Goal: Task Accomplishment & Management: Complete application form

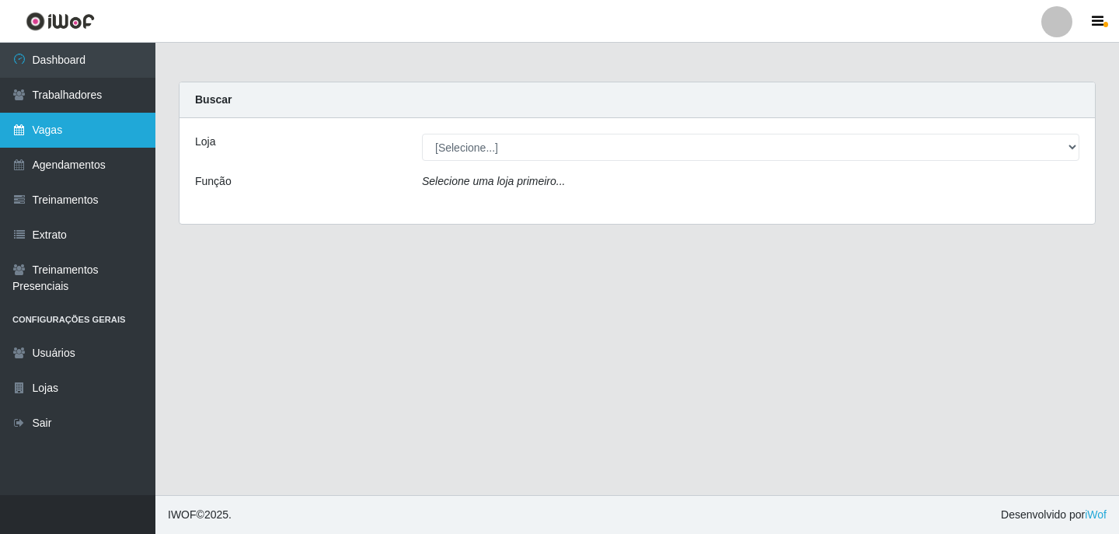
click at [107, 130] on link "Vagas" at bounding box center [77, 130] width 155 height 35
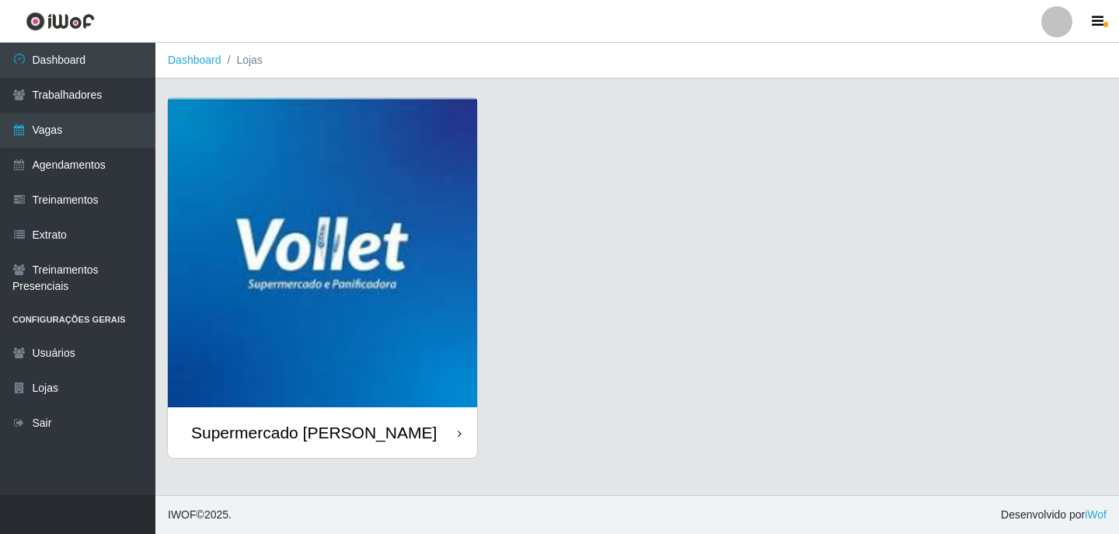
click at [425, 237] on img at bounding box center [322, 252] width 309 height 309
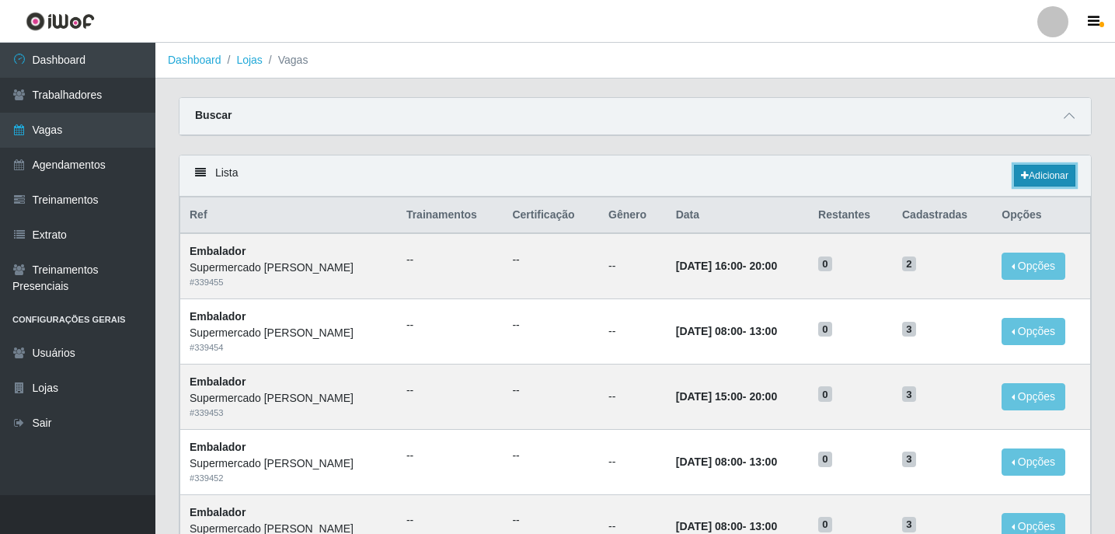
click at [1052, 172] on link "Adicionar" at bounding box center [1044, 176] width 61 height 22
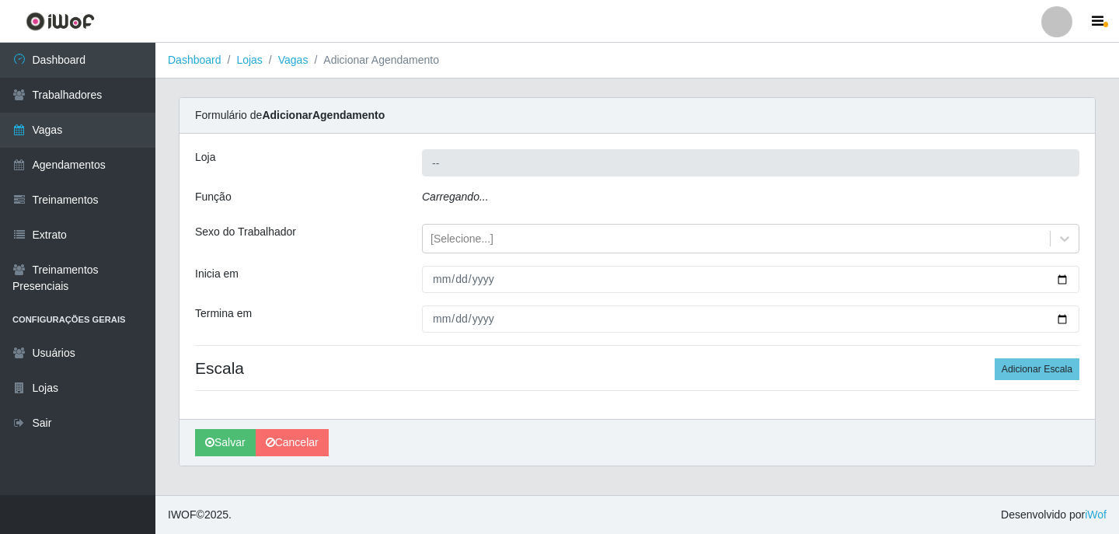
type input "Supermercado [PERSON_NAME]"
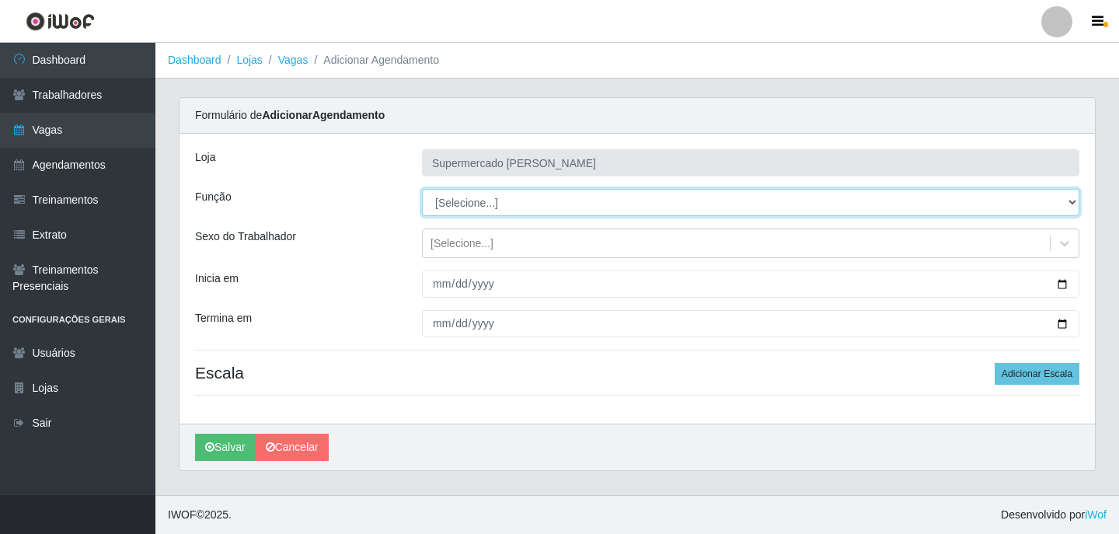
click at [480, 204] on select "[Selecione...] ASG ASG + ASG ++ Embalador Embalador + Embalador ++ Repositor Re…" at bounding box center [751, 202] width 658 height 27
select select "1"
click at [422, 189] on select "[Selecione...] ASG ASG + ASG ++ Embalador Embalador + Embalador ++ Repositor Re…" at bounding box center [751, 202] width 658 height 27
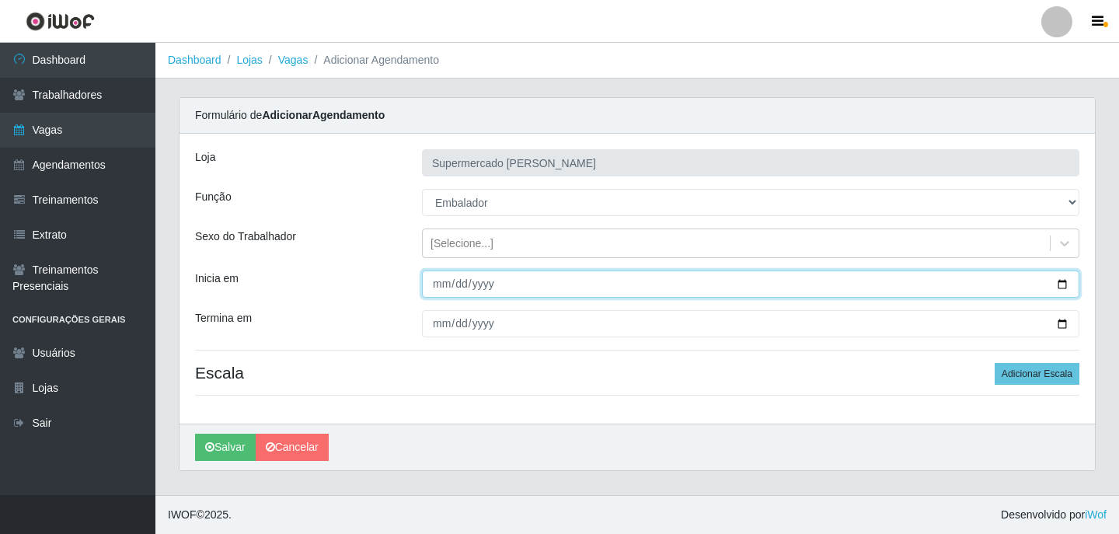
click at [1059, 287] on input "Inicia em" at bounding box center [751, 283] width 658 height 27
type input "[DATE]"
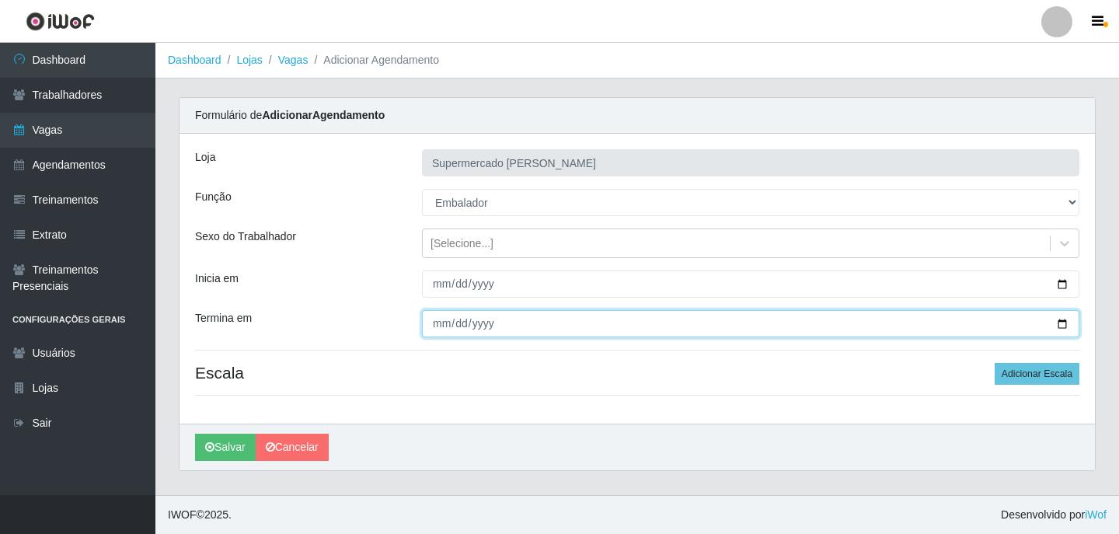
click at [1068, 324] on input "Termina em" at bounding box center [751, 323] width 658 height 27
type input "[DATE]"
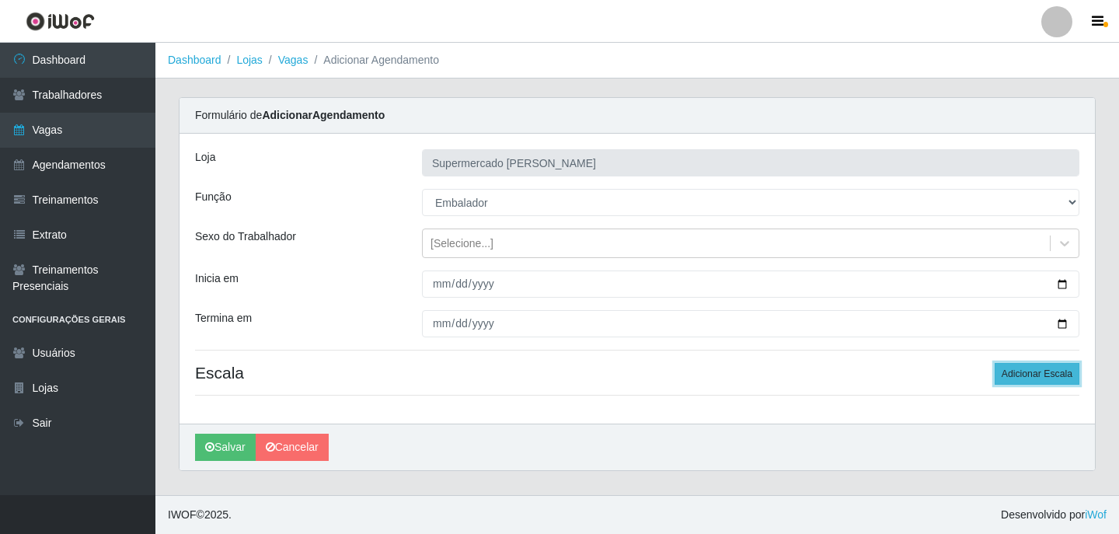
click at [1008, 372] on button "Adicionar Escala" at bounding box center [1037, 374] width 85 height 22
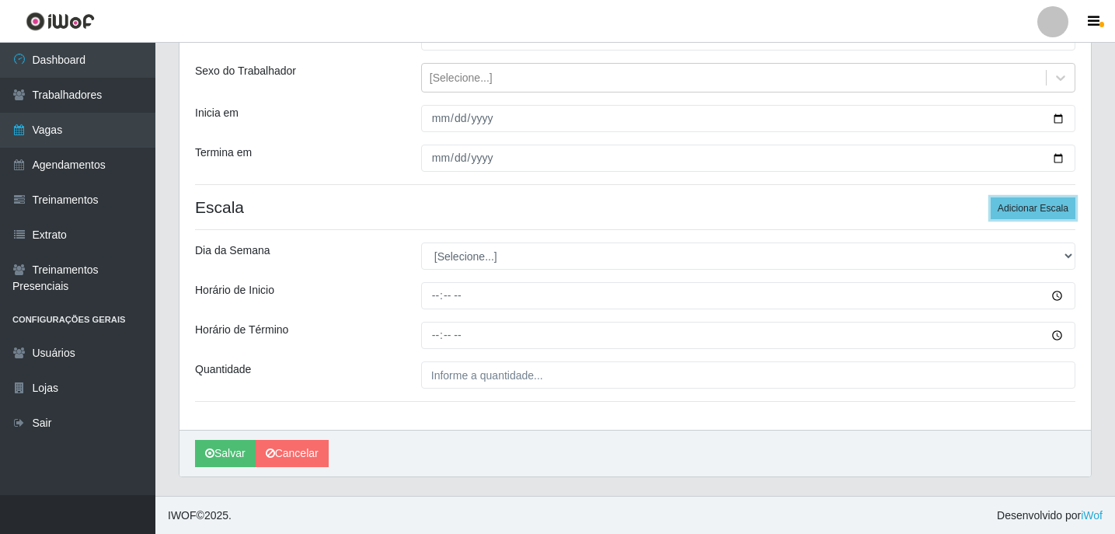
scroll to position [166, 0]
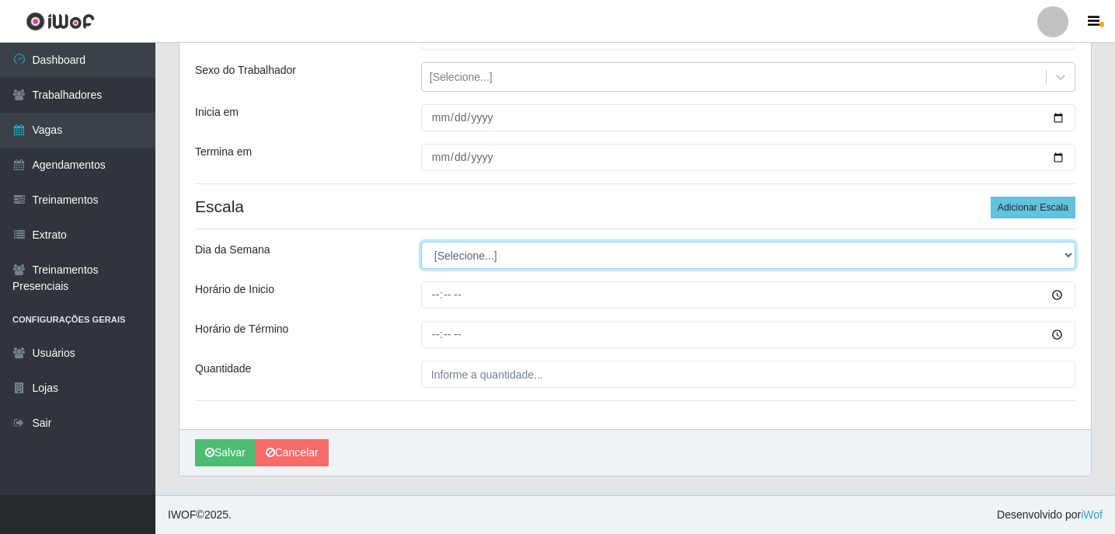
click at [485, 266] on select "[Selecione...] Segunda Terça Quarta Quinta Sexta Sábado Domingo" at bounding box center [748, 255] width 654 height 27
select select "4"
click at [421, 242] on select "[Selecione...] Segunda Terça Quarta Quinta Sexta Sábado Domingo" at bounding box center [748, 255] width 654 height 27
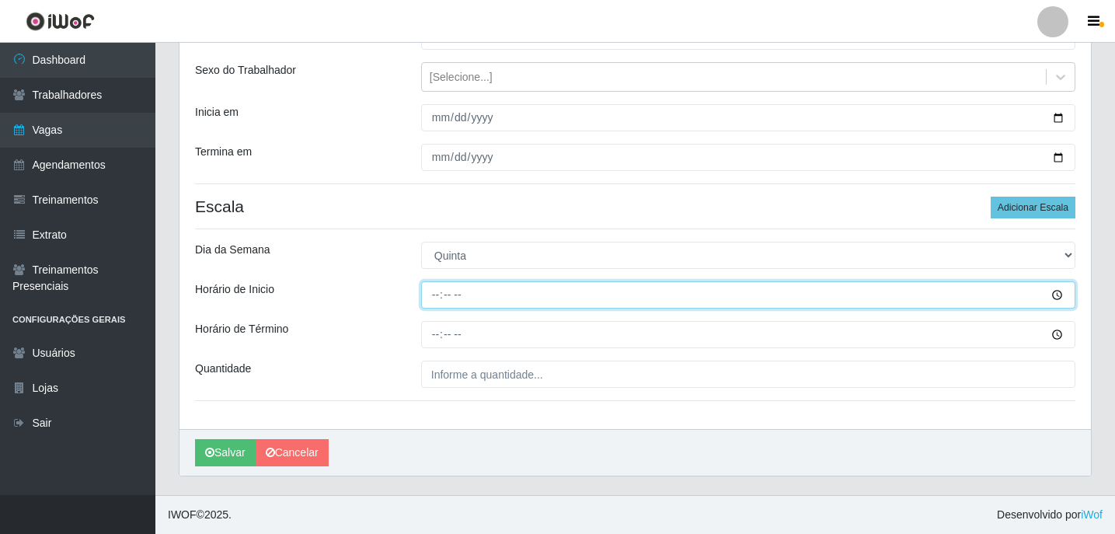
click at [436, 306] on input "Horário de Inicio" at bounding box center [748, 294] width 654 height 27
type input "16:00"
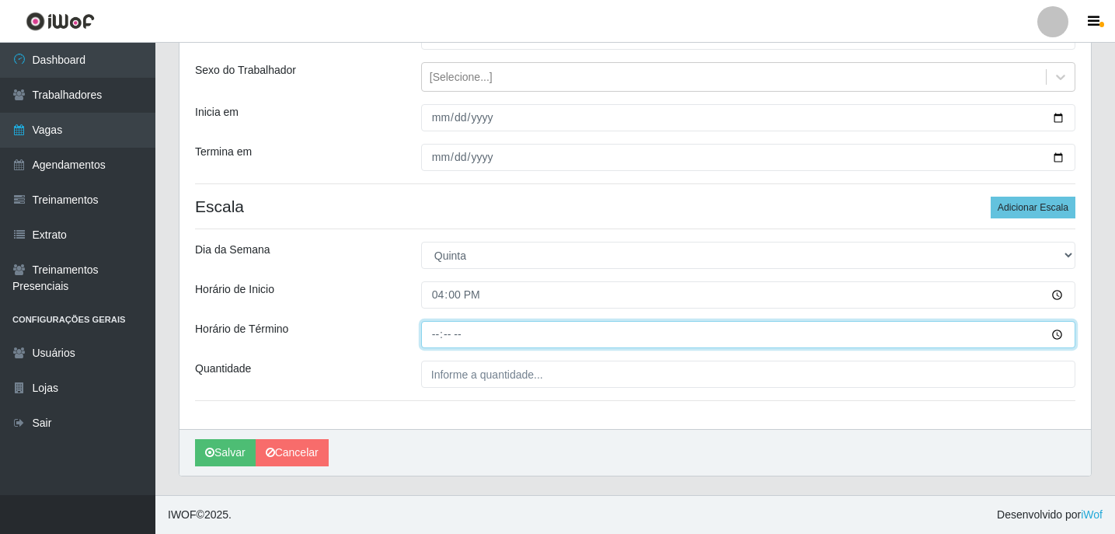
type input "20:00"
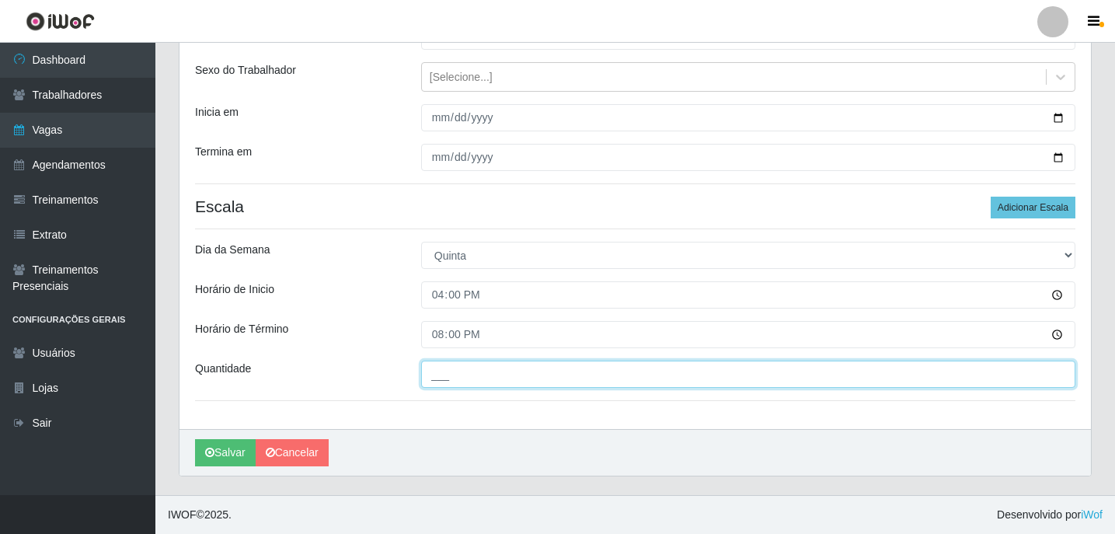
click at [500, 380] on input "___" at bounding box center [748, 374] width 654 height 27
type input "2__"
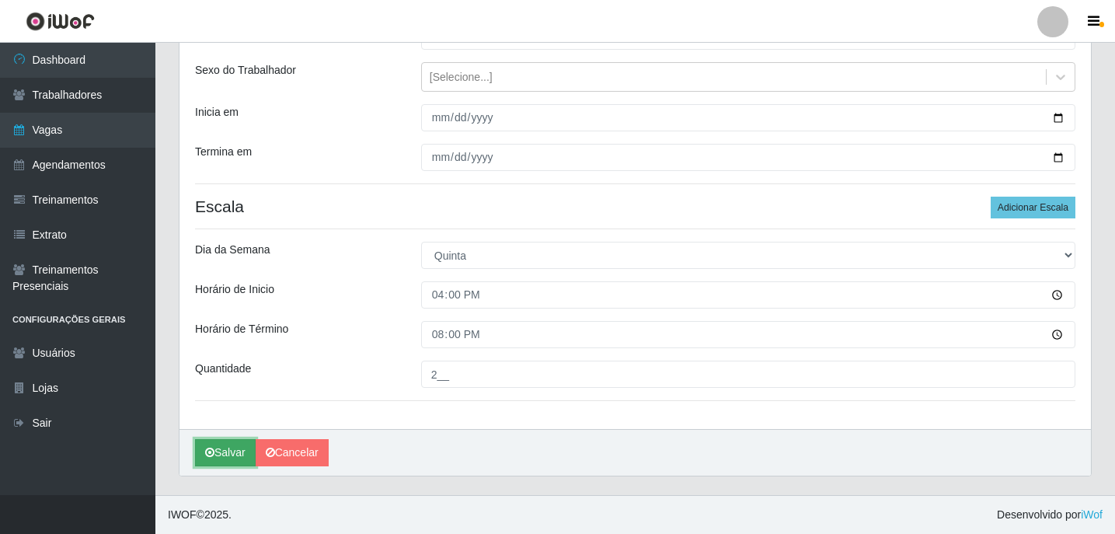
click at [217, 452] on button "Salvar" at bounding box center [225, 452] width 61 height 27
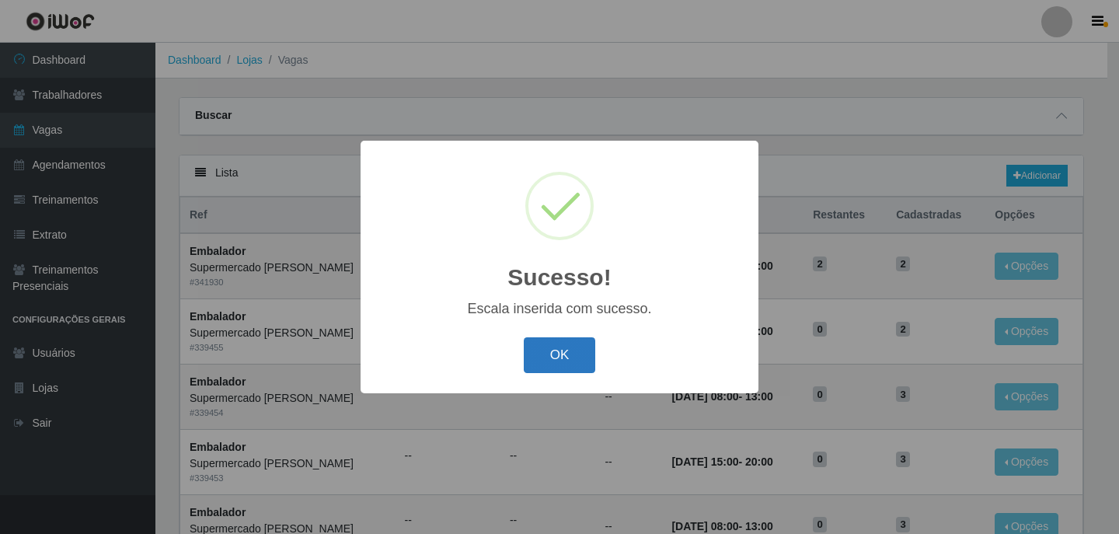
click at [564, 351] on button "OK" at bounding box center [560, 355] width 72 height 37
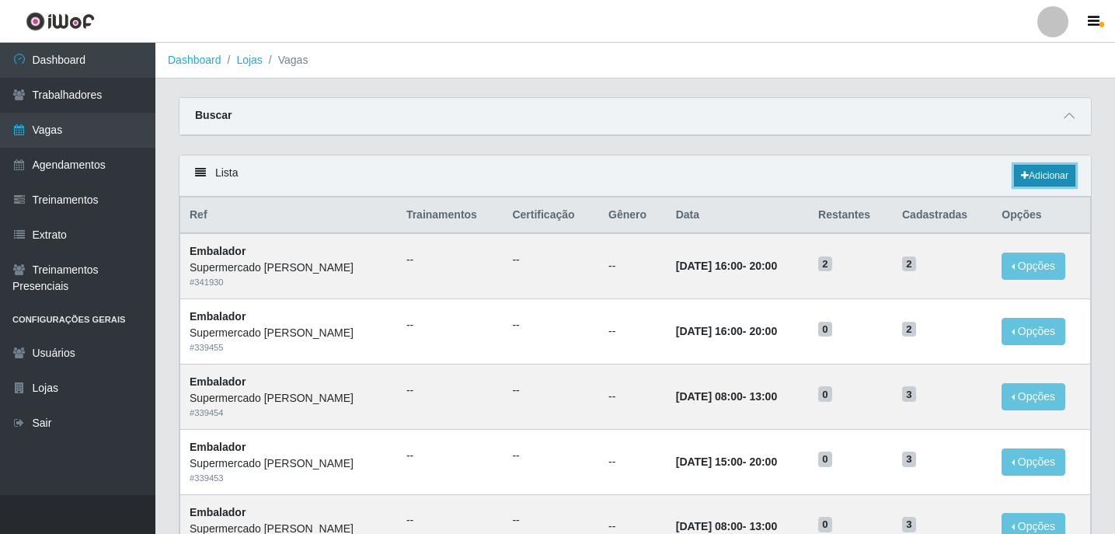
click at [1035, 176] on link "Adicionar" at bounding box center [1044, 176] width 61 height 22
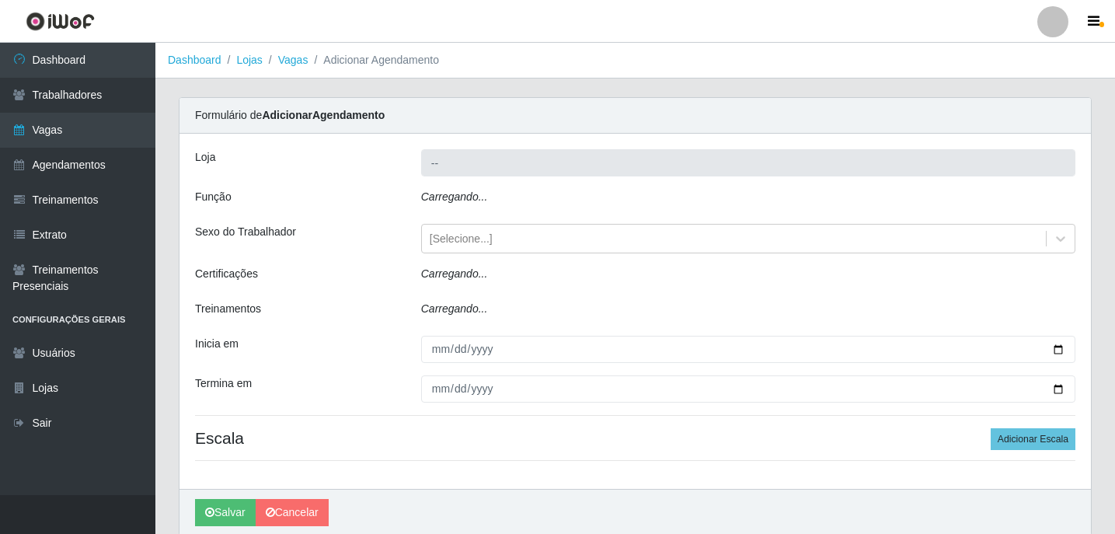
type input "Supermercado [PERSON_NAME]"
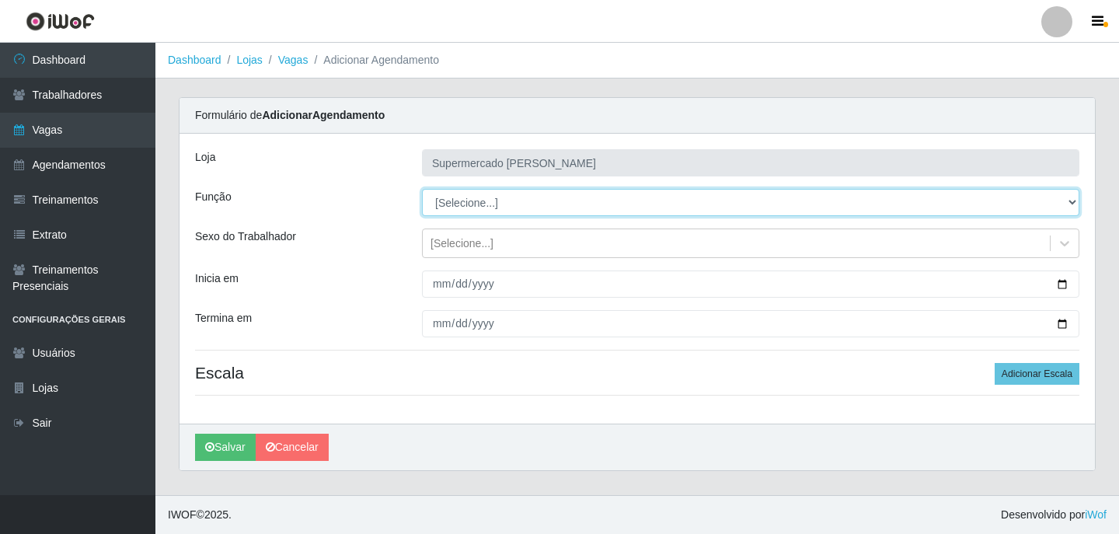
click at [465, 206] on select "[Selecione...] ASG ASG + ASG ++ Embalador Embalador + Embalador ++ Repositor Re…" at bounding box center [751, 202] width 658 height 27
select select "1"
click at [422, 189] on select "[Selecione...] ASG ASG + ASG ++ Embalador Embalador + Embalador ++ Repositor Re…" at bounding box center [751, 202] width 658 height 27
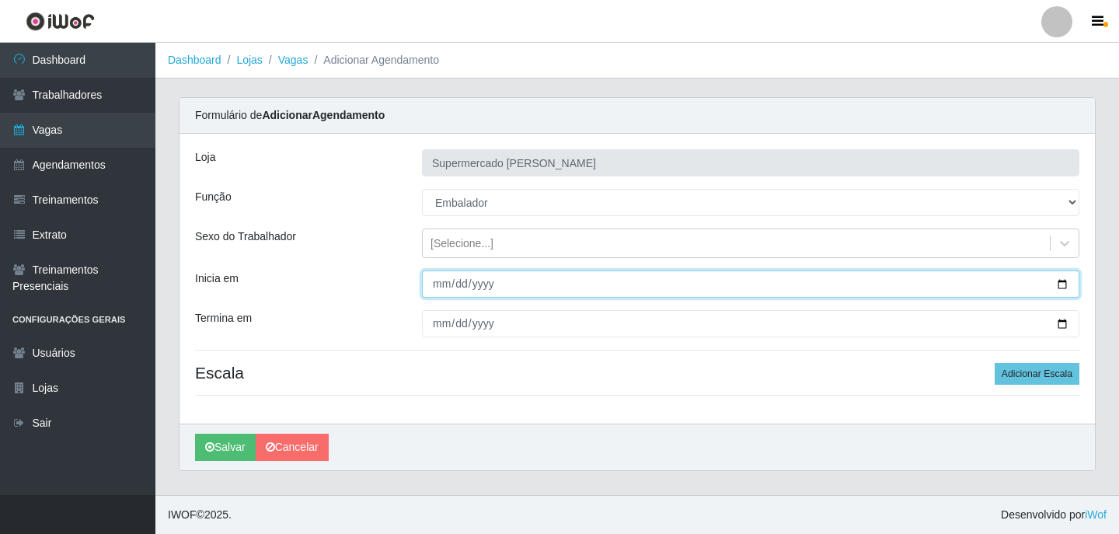
click at [1062, 288] on input "Inicia em" at bounding box center [751, 283] width 658 height 27
type input "[DATE]"
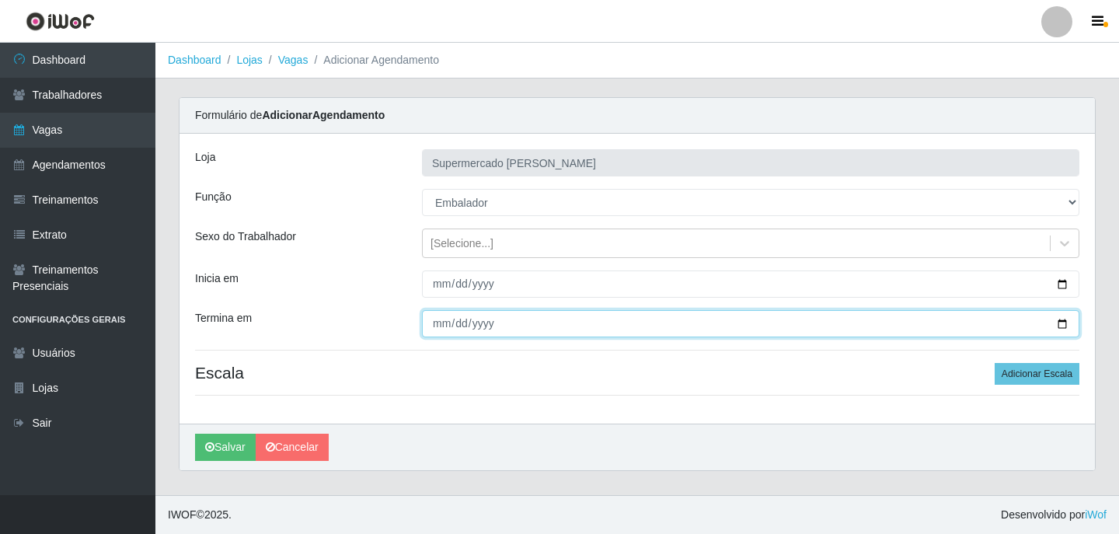
click at [1063, 323] on input "Termina em" at bounding box center [751, 323] width 658 height 27
type input "[DATE]"
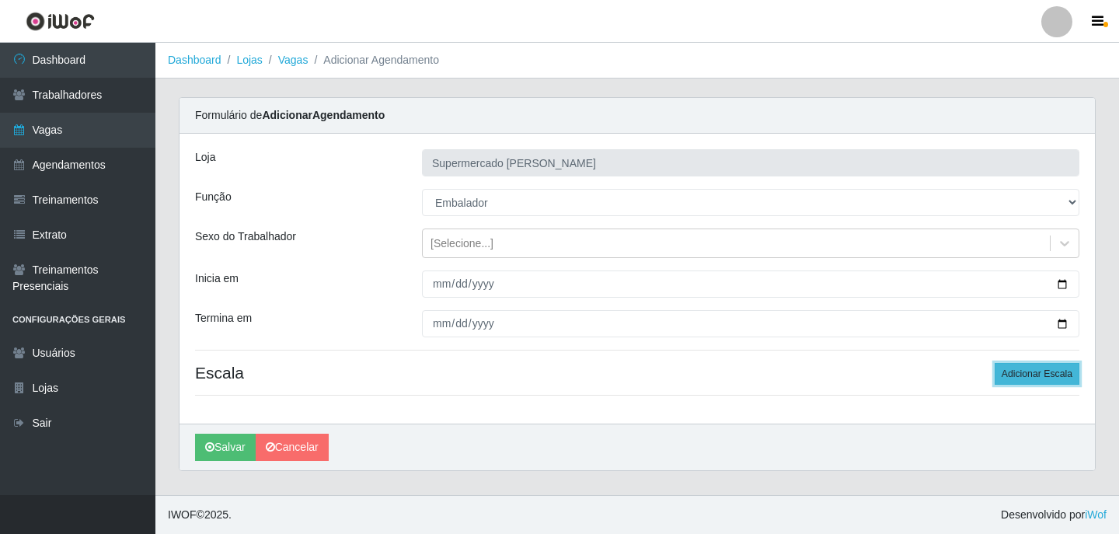
click at [1044, 373] on button "Adicionar Escala" at bounding box center [1037, 374] width 85 height 22
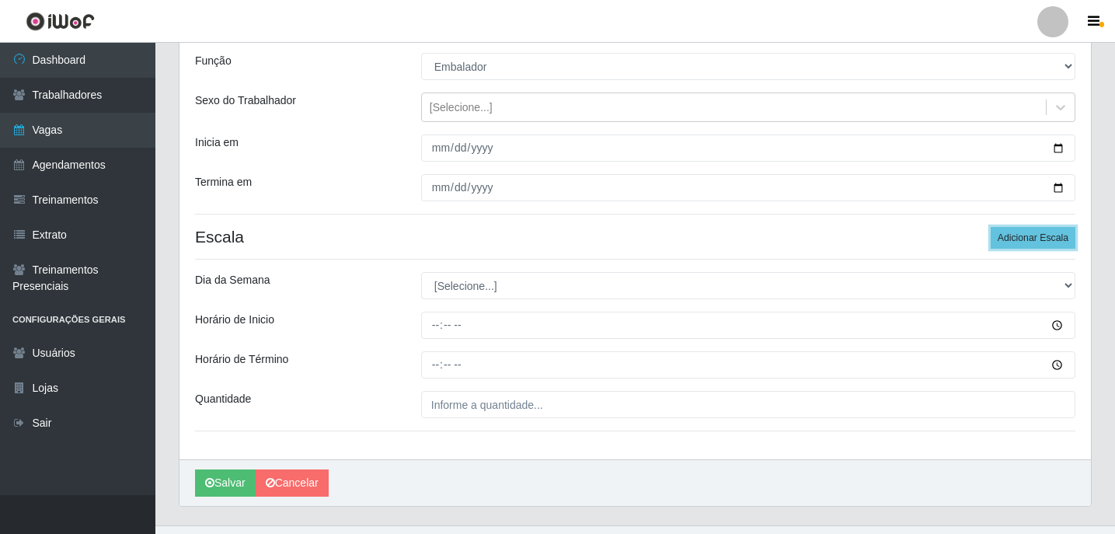
scroll to position [155, 0]
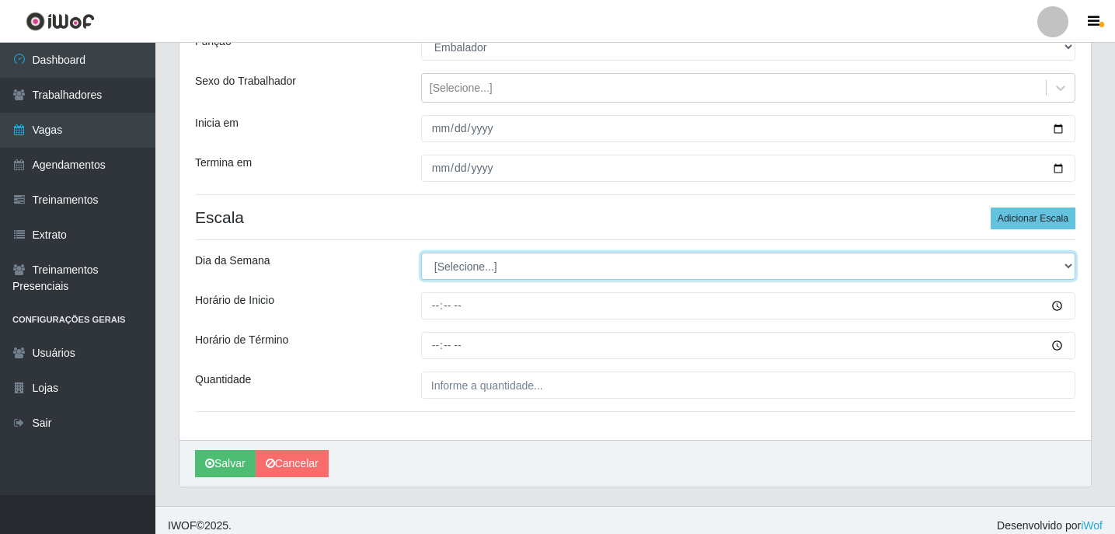
click at [452, 278] on select "[Selecione...] Segunda Terça Quarta Quinta Sexta Sábado Domingo" at bounding box center [748, 266] width 654 height 27
select select "5"
click at [421, 253] on select "[Selecione...] Segunda Terça Quarta Quinta Sexta Sábado Domingo" at bounding box center [748, 266] width 654 height 27
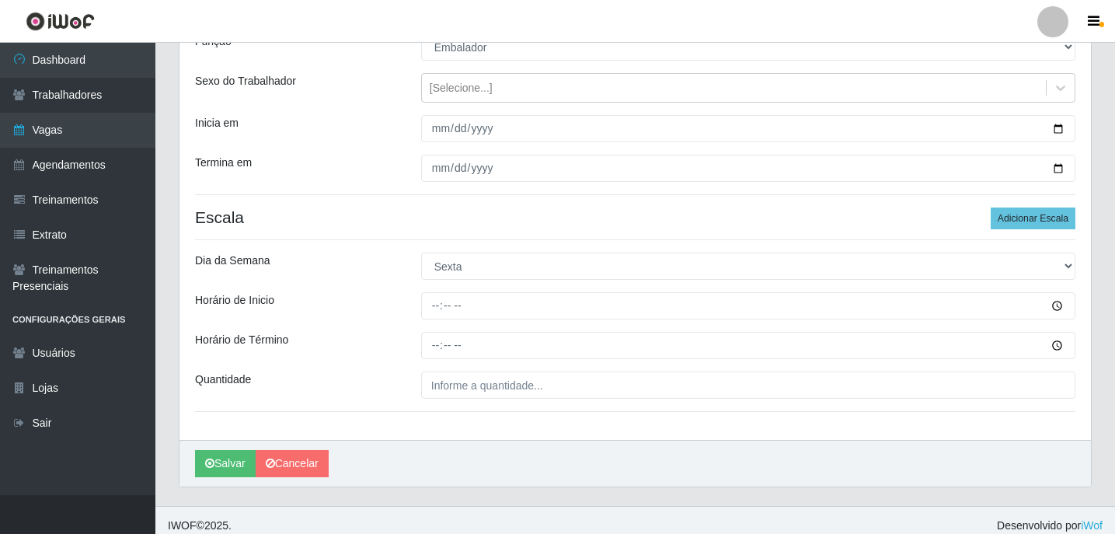
click at [439, 320] on div "Loja Supermercado [PERSON_NAME] Função [Selecione...] ASG ASG + ASG ++ Embalado…" at bounding box center [636, 209] width 912 height 462
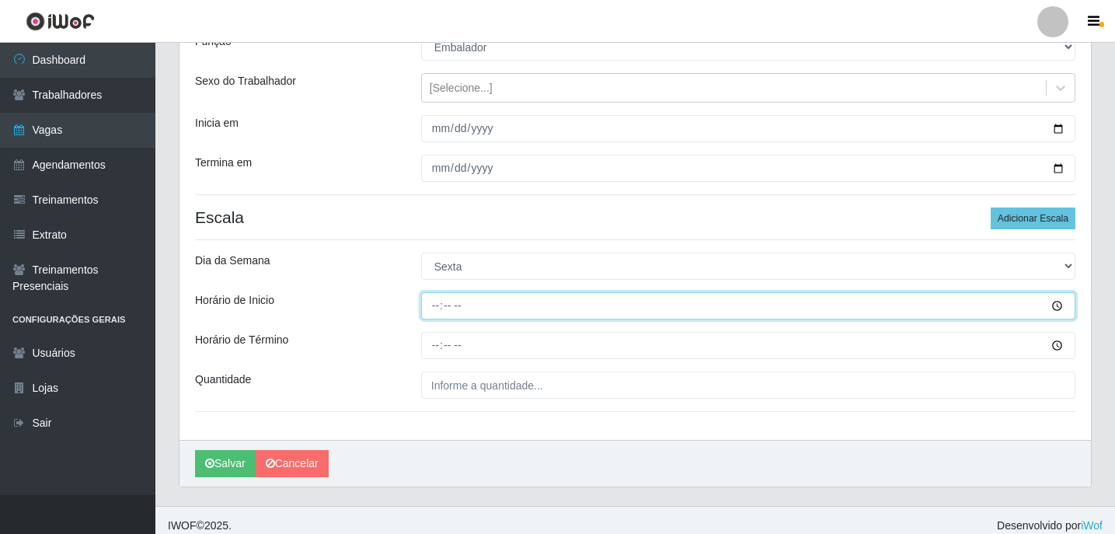
click at [435, 309] on input "Horário de Inicio" at bounding box center [748, 305] width 654 height 27
type input "08:00"
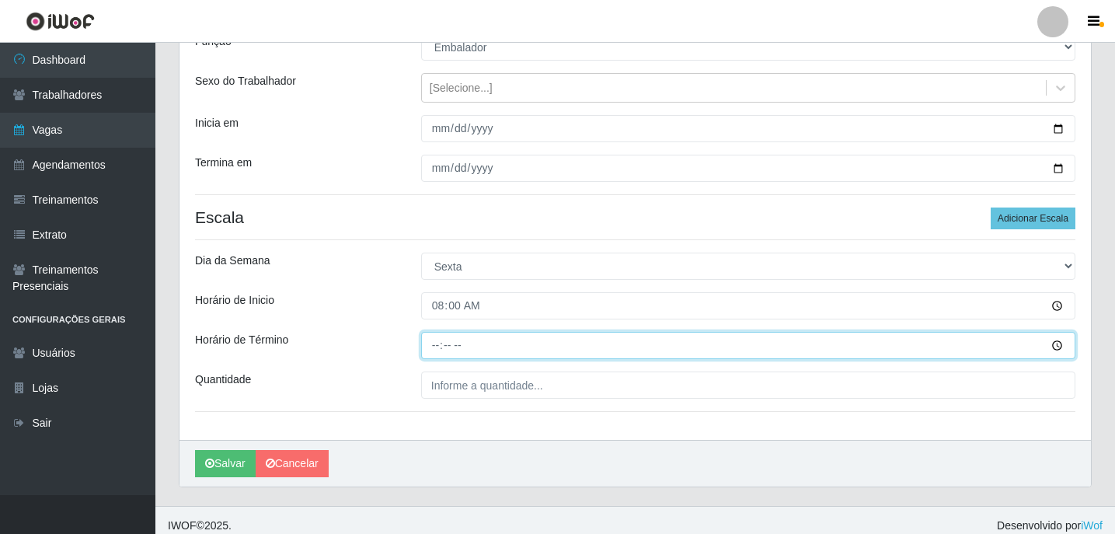
click at [426, 353] on input "Horário de Término" at bounding box center [748, 345] width 654 height 27
type input "13:00"
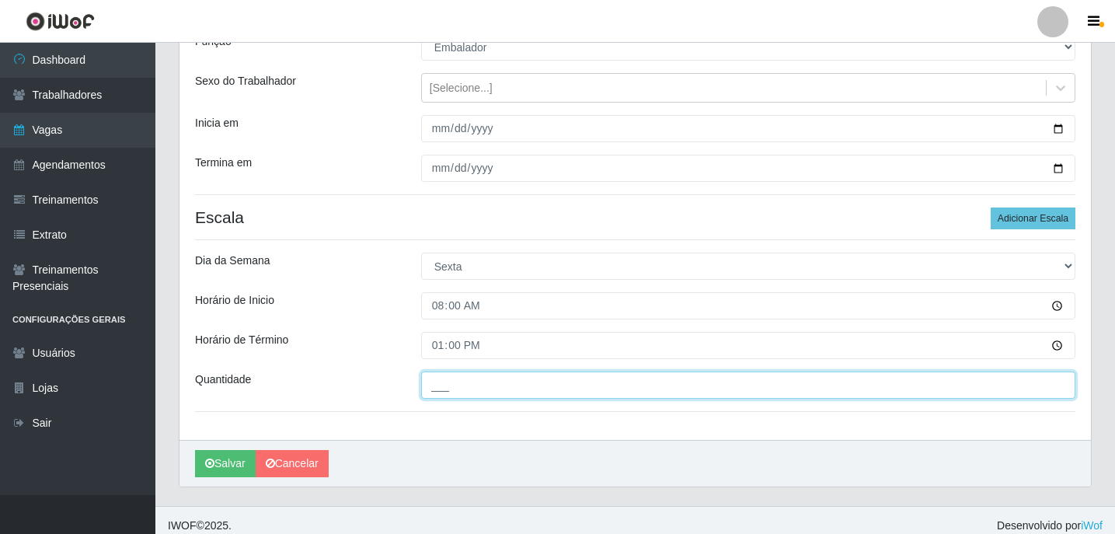
click at [479, 385] on input "___" at bounding box center [748, 385] width 654 height 27
type input "2__"
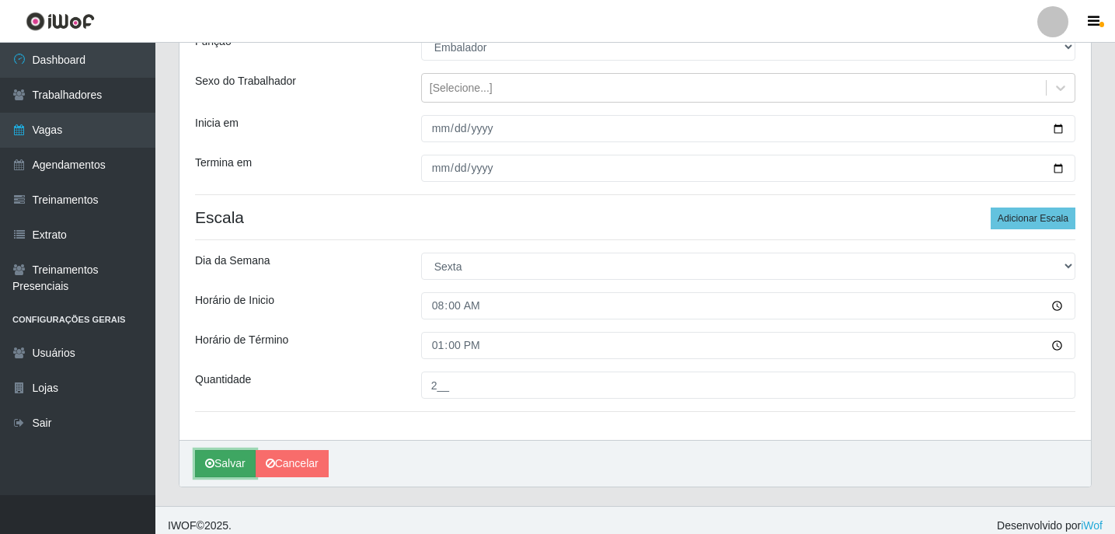
click at [228, 470] on button "Salvar" at bounding box center [225, 463] width 61 height 27
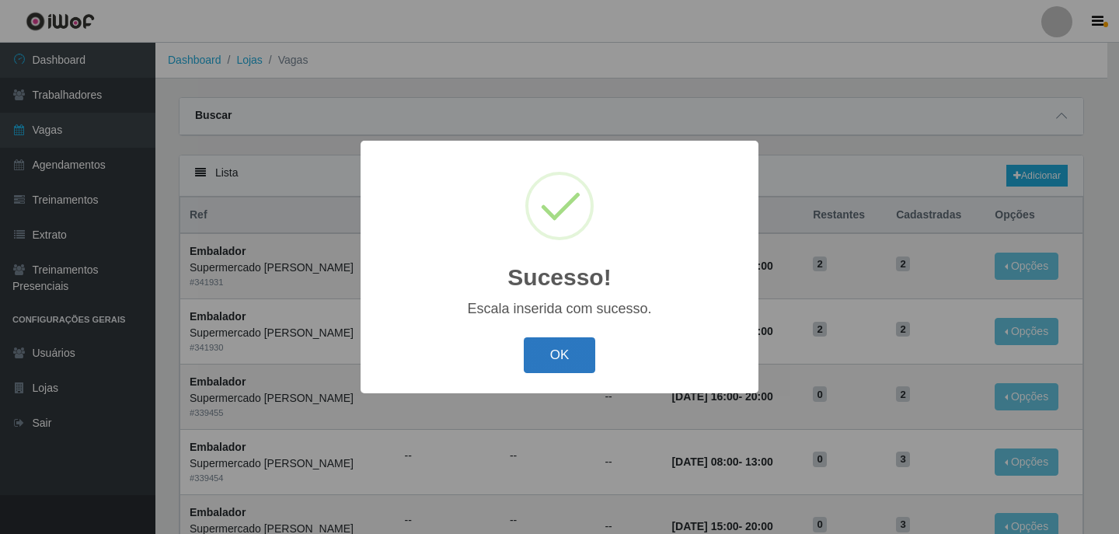
click at [572, 354] on button "OK" at bounding box center [560, 355] width 72 height 37
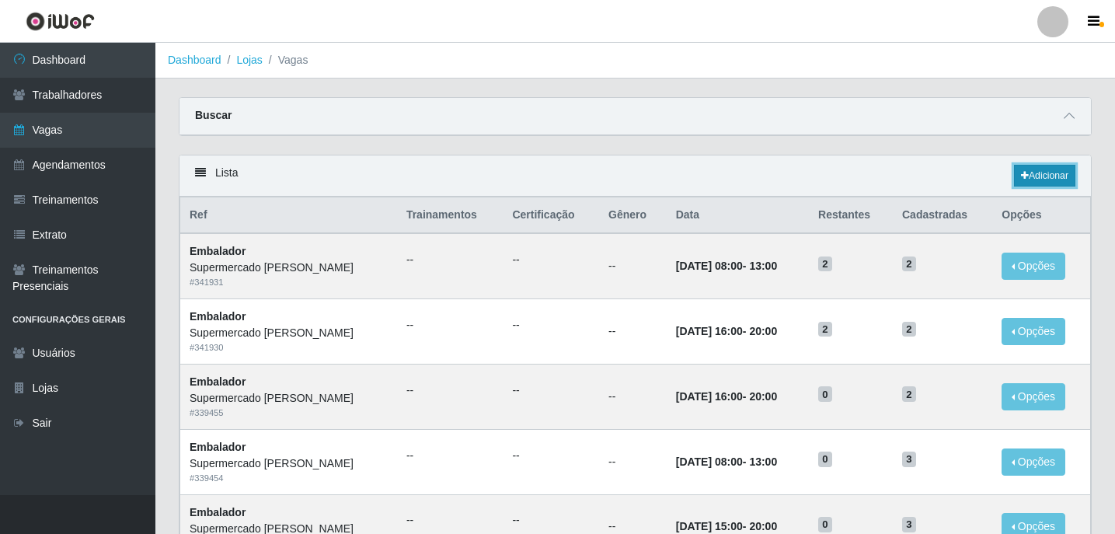
click at [1046, 170] on link "Adicionar" at bounding box center [1044, 176] width 61 height 22
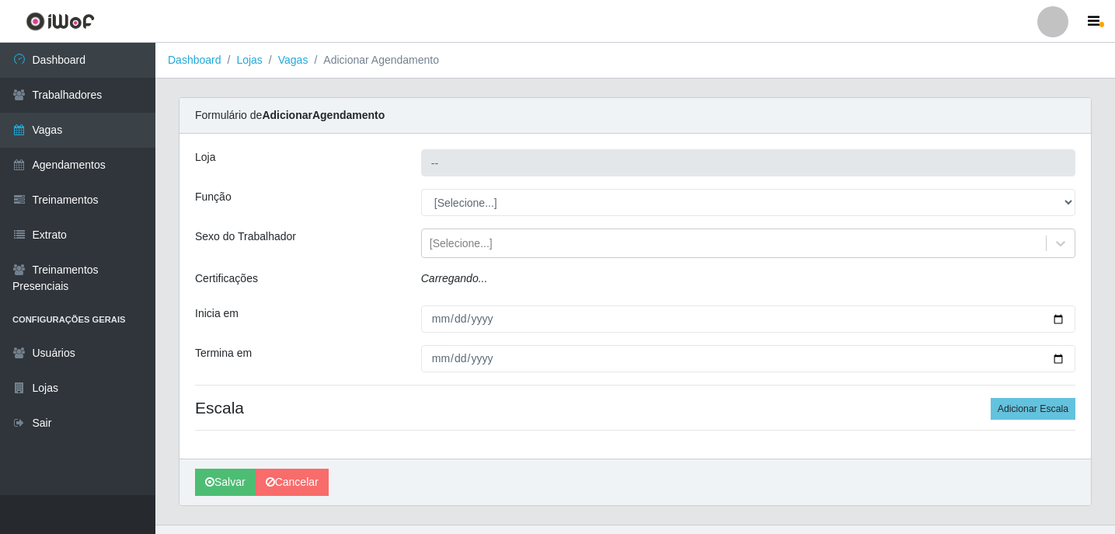
type input "Supermercado [PERSON_NAME]"
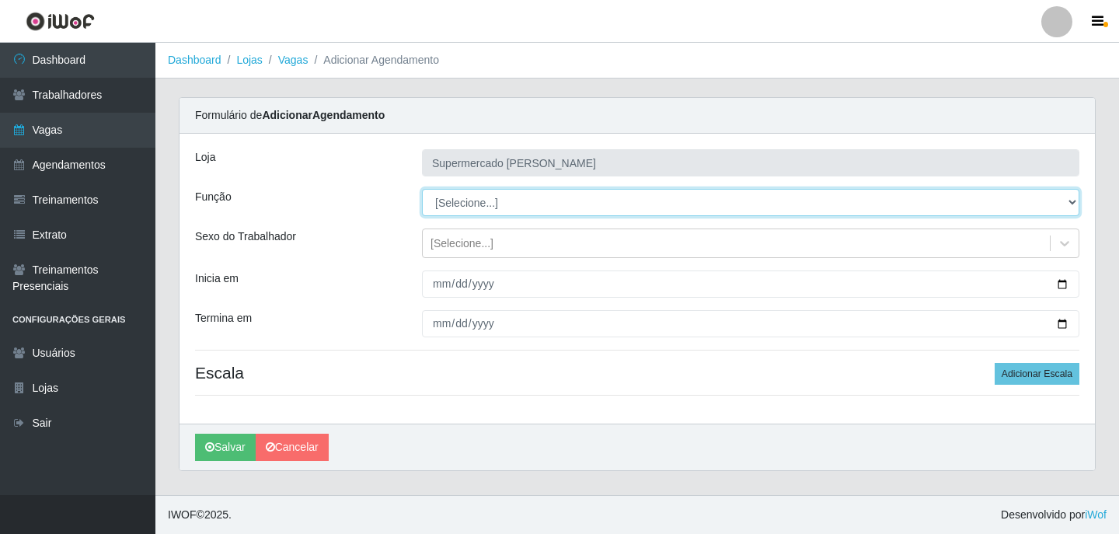
click at [469, 204] on select "[Selecione...] ASG ASG + ASG ++ Embalador Embalador + Embalador ++ Repositor Re…" at bounding box center [751, 202] width 658 height 27
select select "1"
click at [422, 189] on select "[Selecione...] ASG ASG + ASG ++ Embalador Embalador + Embalador ++ Repositor Re…" at bounding box center [751, 202] width 658 height 27
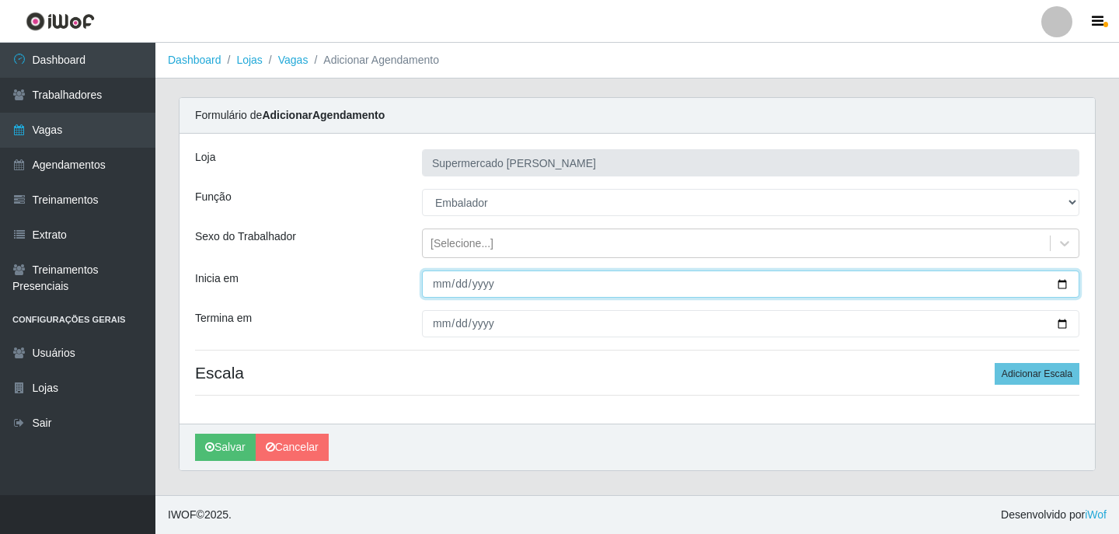
click at [1068, 283] on input "Inicia em" at bounding box center [751, 283] width 658 height 27
click at [1063, 284] on input "Inicia em" at bounding box center [751, 283] width 658 height 27
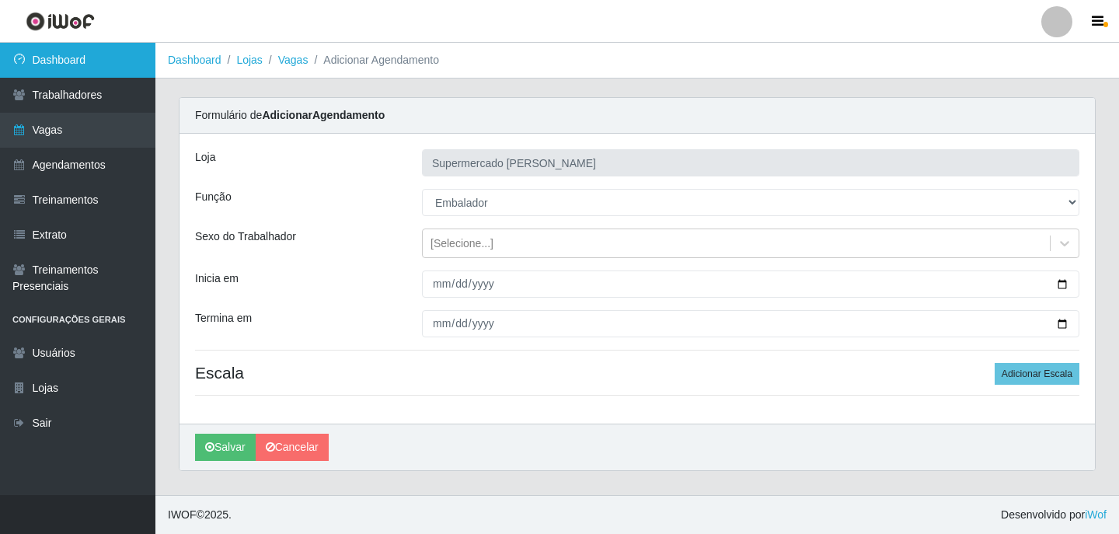
click at [125, 72] on link "Dashboard" at bounding box center [77, 60] width 155 height 35
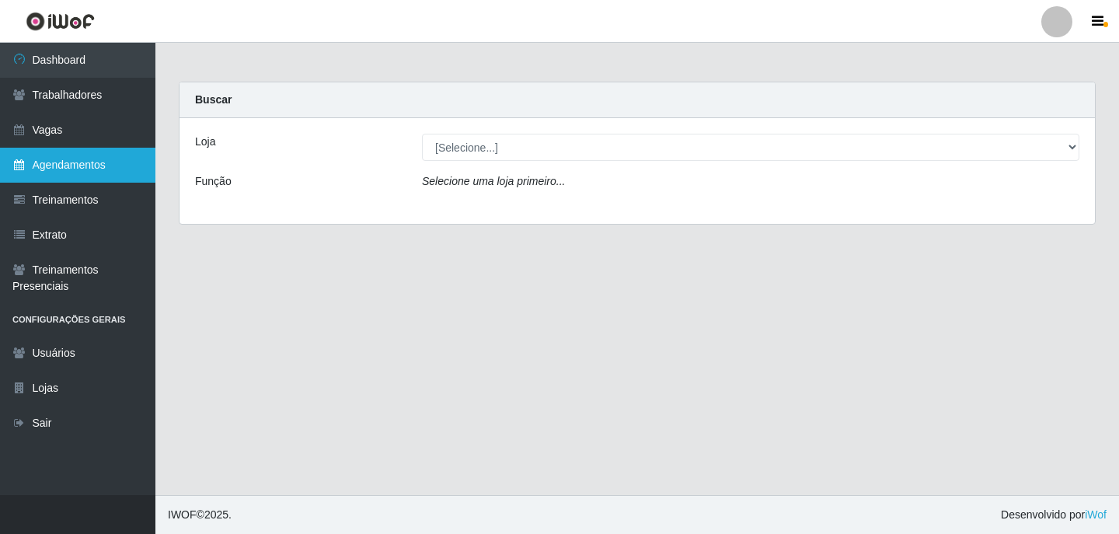
click at [89, 148] on link "Agendamentos" at bounding box center [77, 165] width 155 height 35
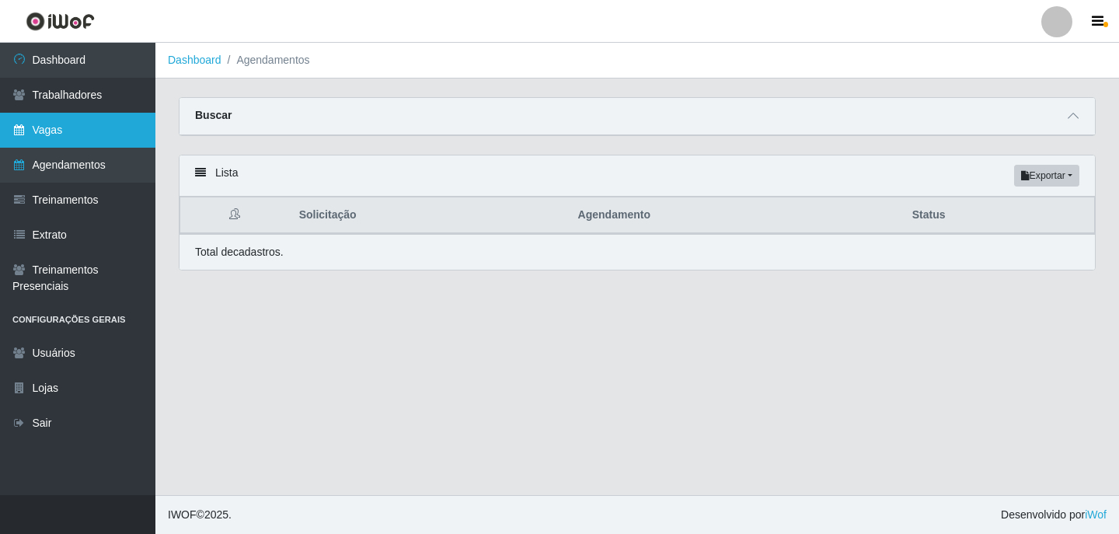
click at [89, 142] on link "Vagas" at bounding box center [77, 130] width 155 height 35
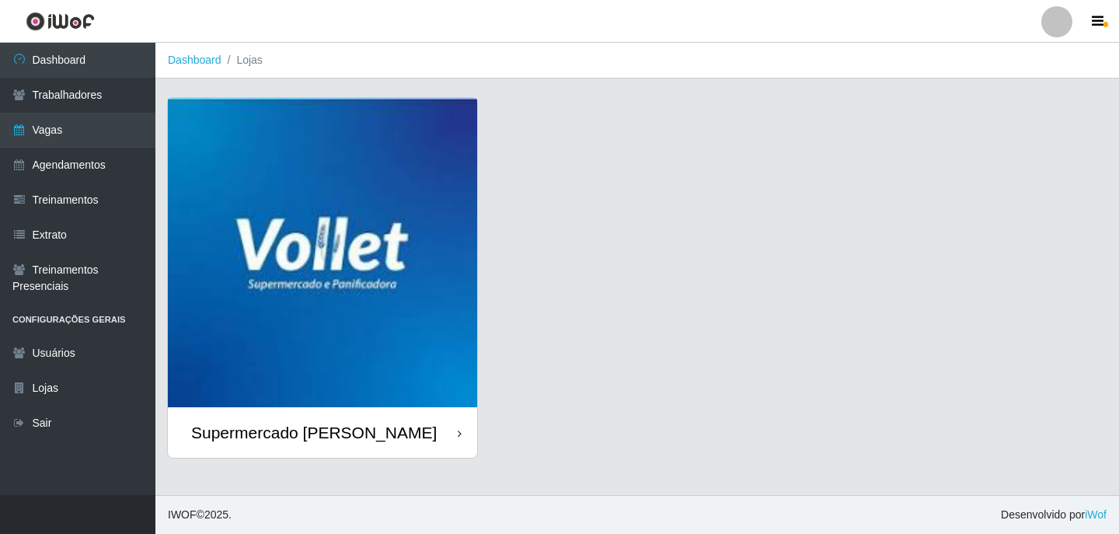
click at [260, 184] on img at bounding box center [322, 252] width 309 height 309
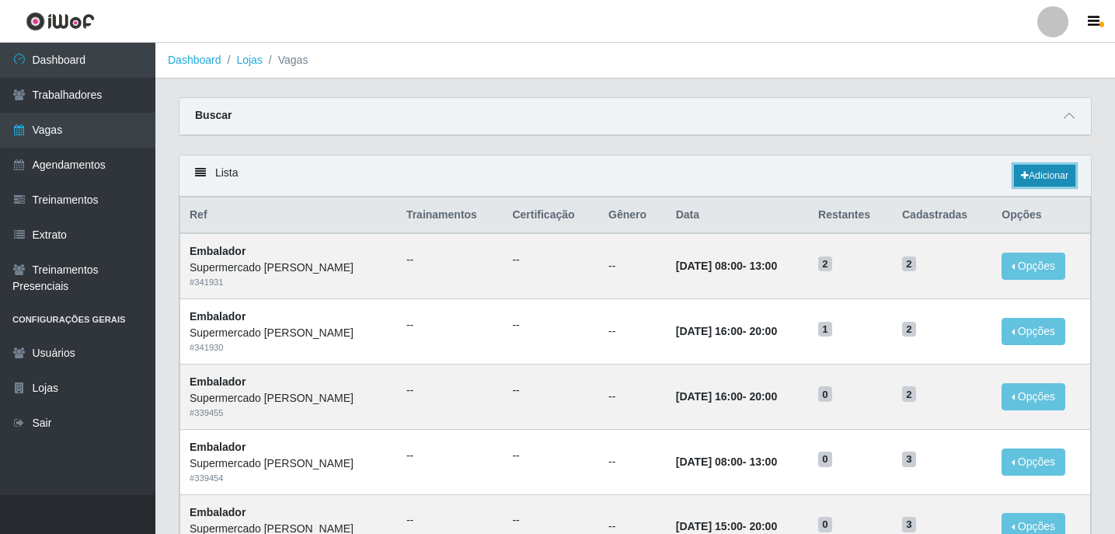
click at [1028, 183] on link "Adicionar" at bounding box center [1044, 176] width 61 height 22
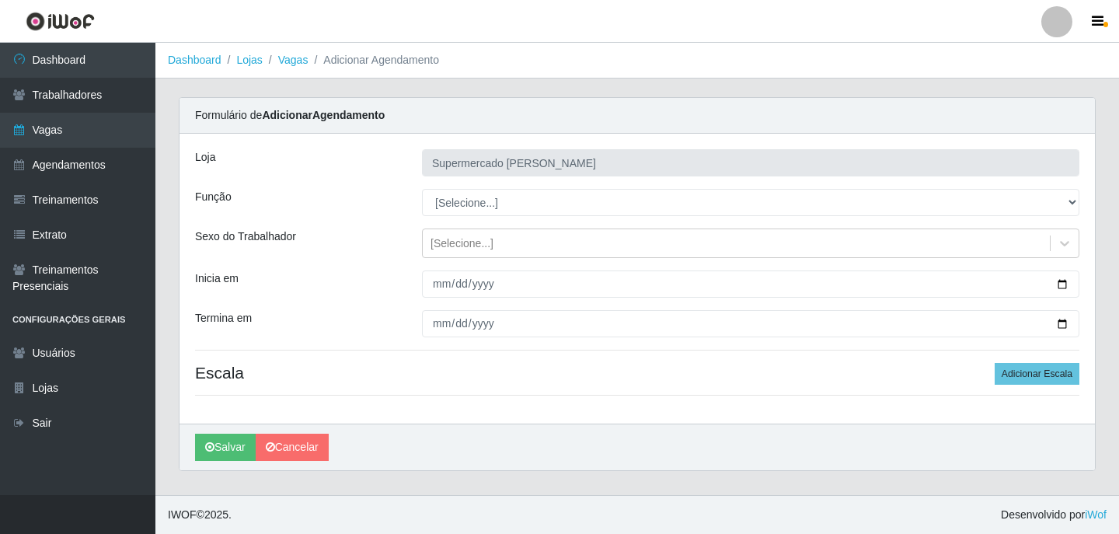
type input "Supermercado [PERSON_NAME]"
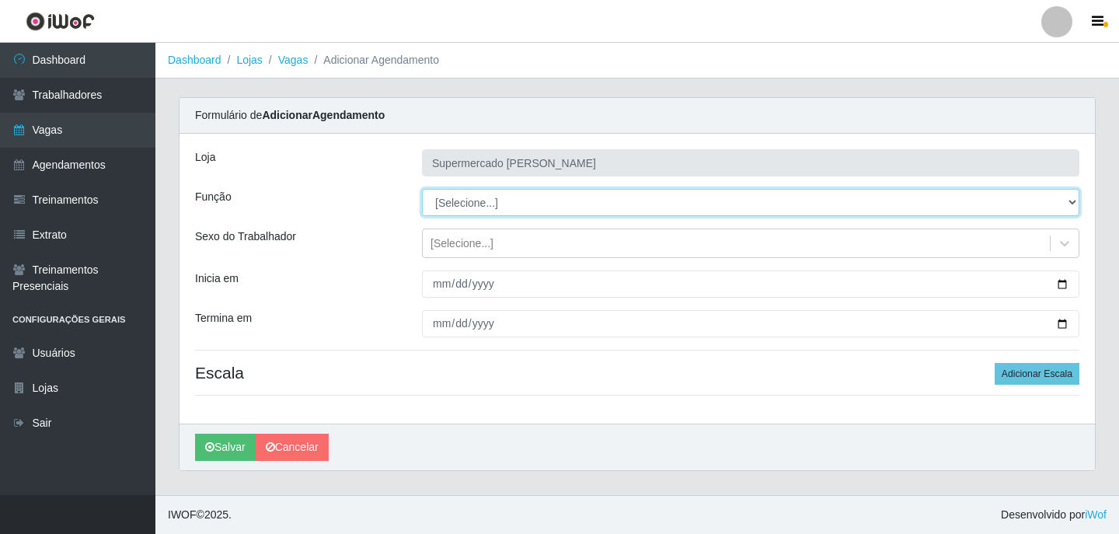
click at [476, 204] on select "[Selecione...] ASG ASG + ASG ++ Embalador Embalador + Embalador ++ Repositor Re…" at bounding box center [751, 202] width 658 height 27
select select "1"
click at [422, 189] on select "[Selecione...] ASG ASG + ASG ++ Embalador Embalador + Embalador ++ Repositor Re…" at bounding box center [751, 202] width 658 height 27
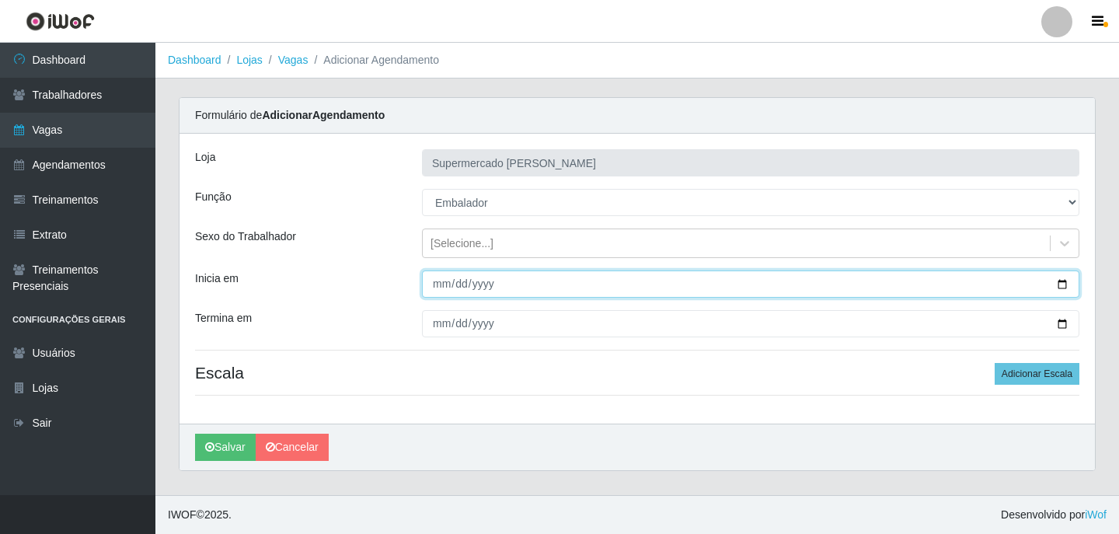
click at [1059, 280] on input "Inicia em" at bounding box center [751, 283] width 658 height 27
type input "[DATE]"
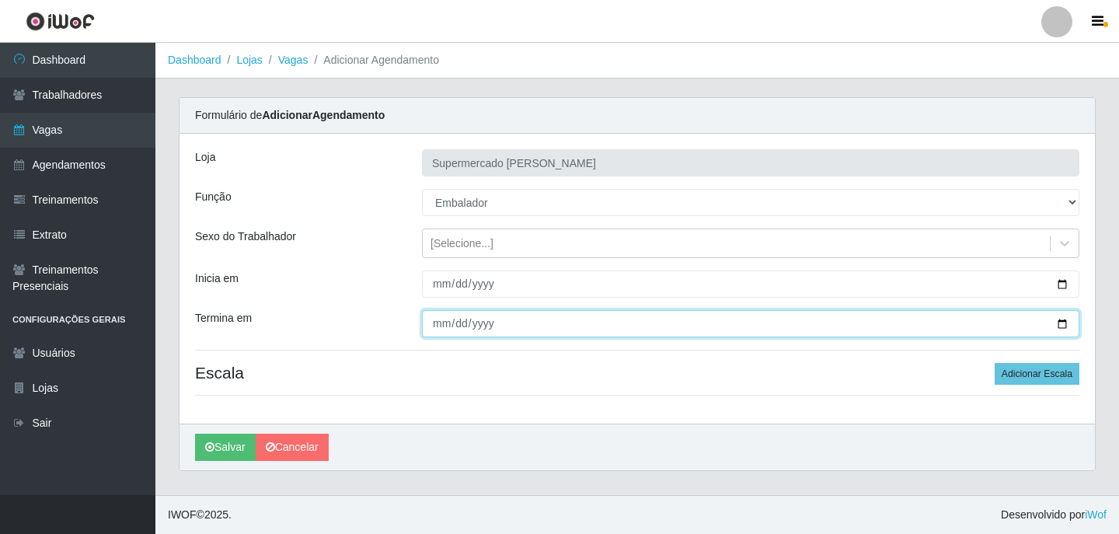
click at [1063, 321] on input "Termina em" at bounding box center [751, 323] width 658 height 27
type input "[DATE]"
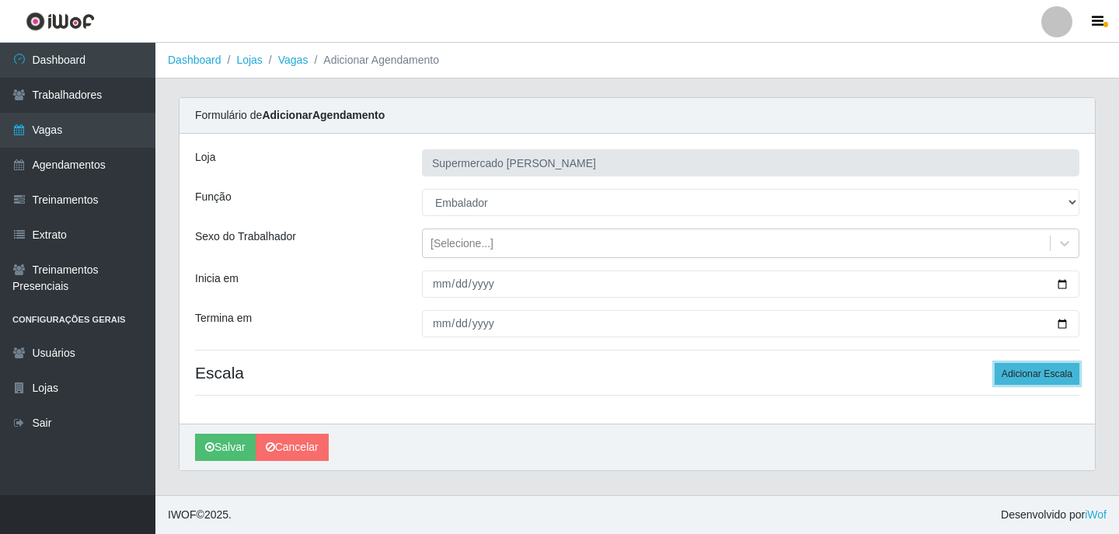
click at [1012, 372] on button "Adicionar Escala" at bounding box center [1037, 374] width 85 height 22
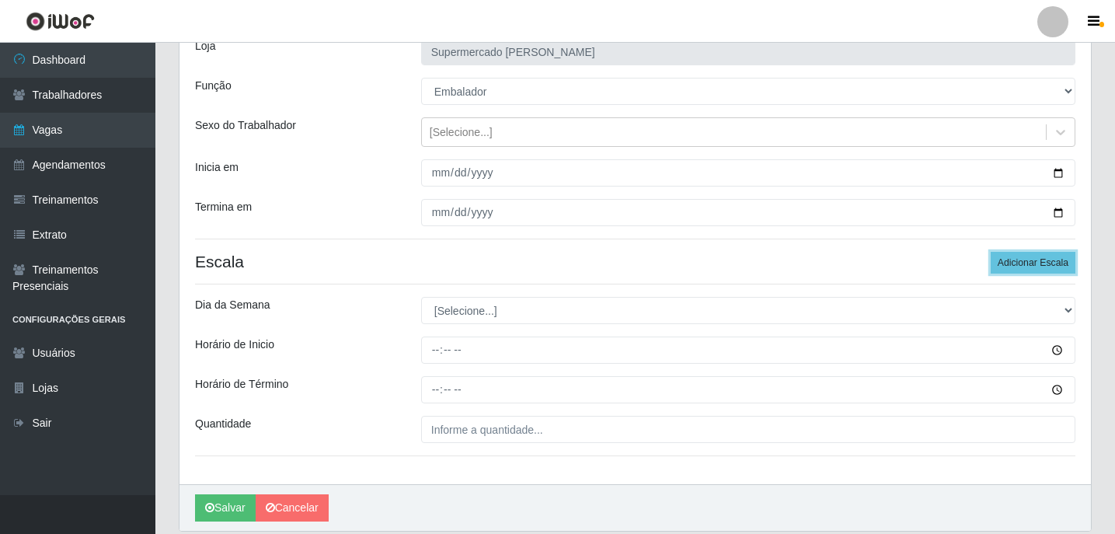
scroll to position [155, 0]
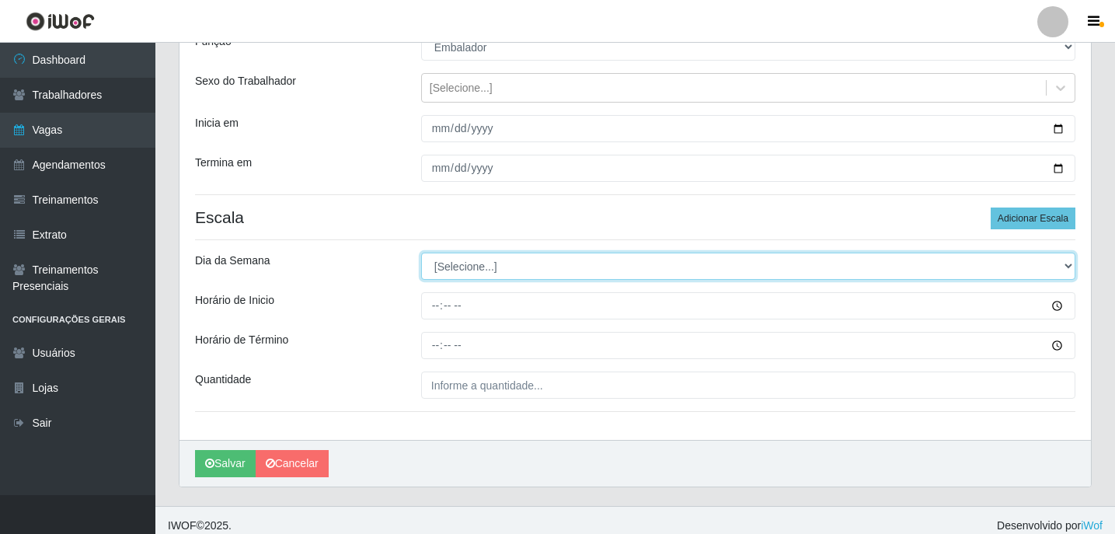
click at [473, 272] on select "[Selecione...] Segunda Terça Quarta Quinta Sexta Sábado Domingo" at bounding box center [748, 266] width 654 height 27
select select "5"
click at [421, 253] on select "[Selecione...] Segunda Terça Quarta Quinta Sexta Sábado Domingo" at bounding box center [748, 266] width 654 height 27
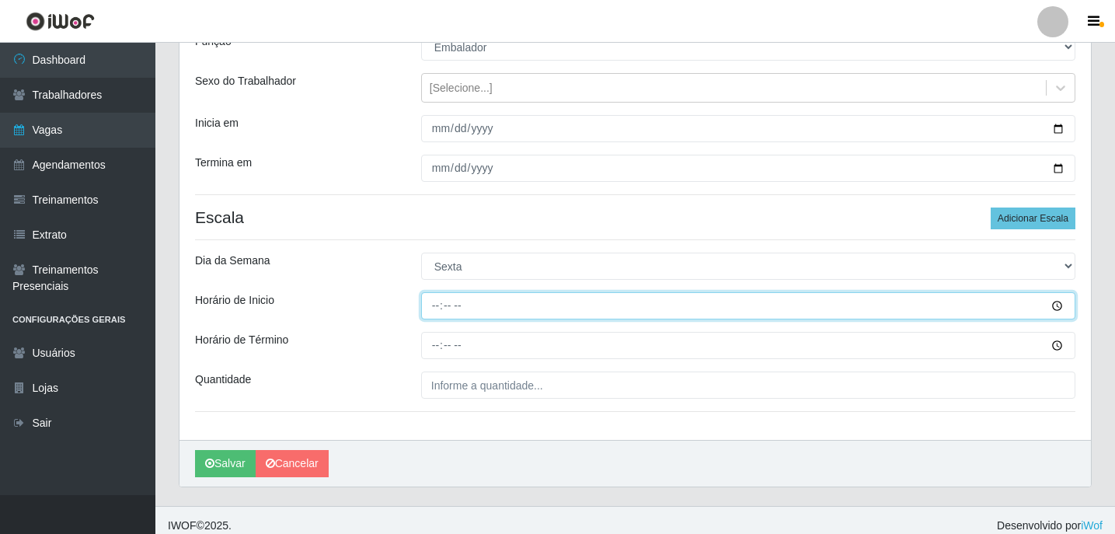
click at [426, 302] on input "Horário de Inicio" at bounding box center [748, 305] width 654 height 27
type input "16:00"
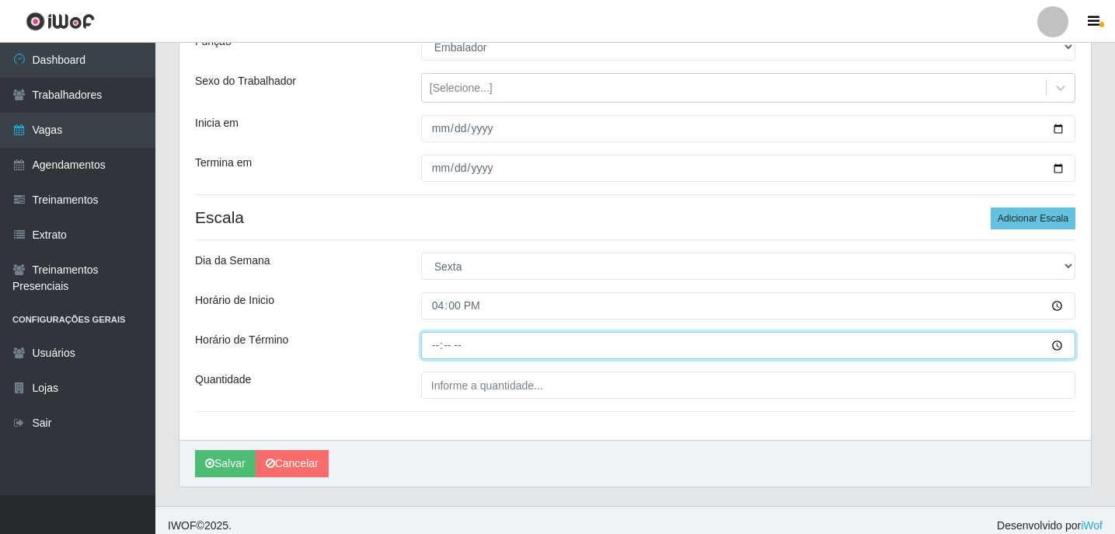
type input "20:00"
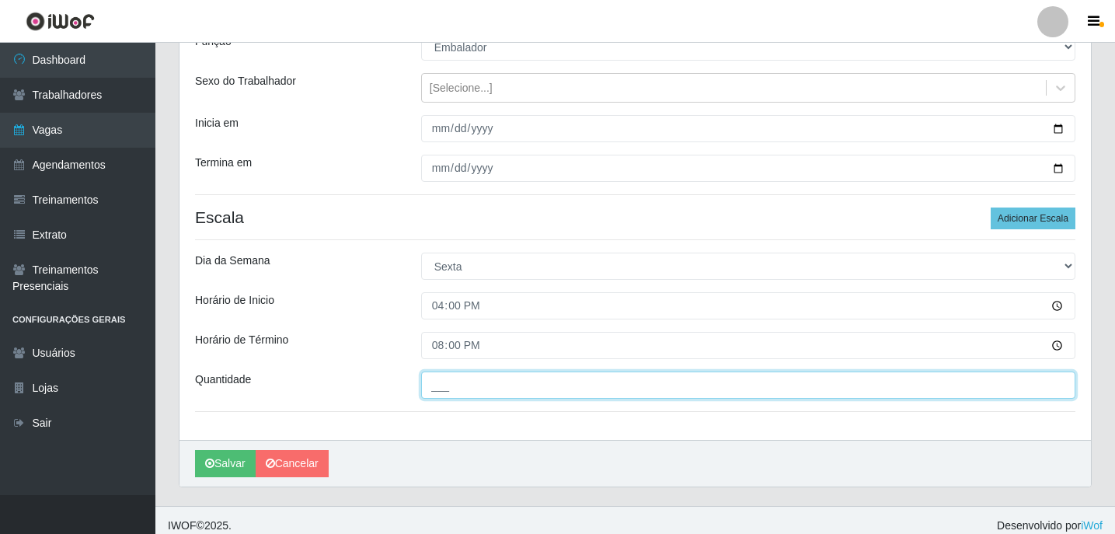
click at [455, 396] on input "___" at bounding box center [748, 385] width 654 height 27
type input "2__"
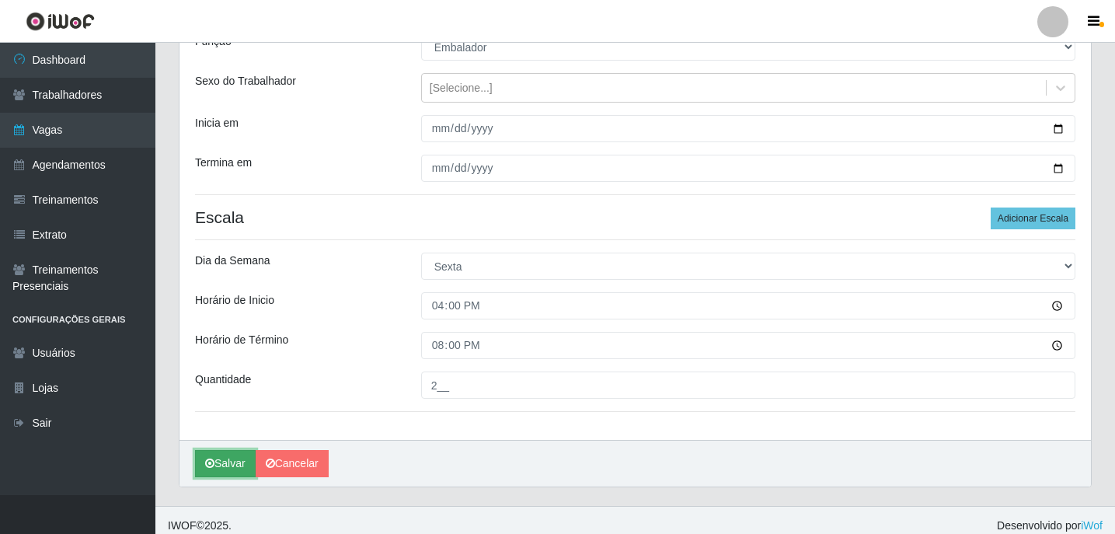
click at [218, 456] on button "Salvar" at bounding box center [225, 463] width 61 height 27
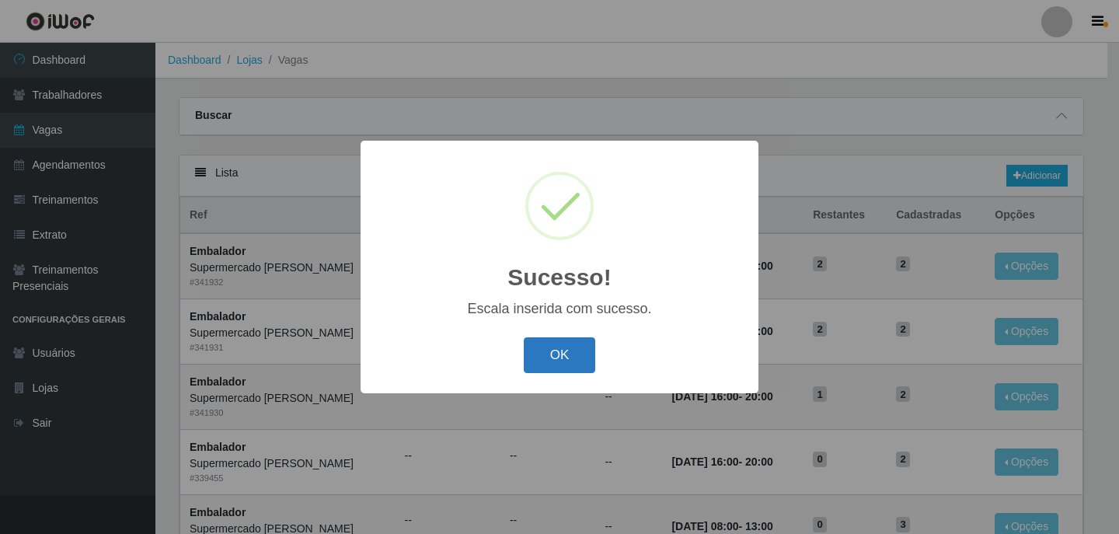
click at [550, 349] on button "OK" at bounding box center [560, 355] width 72 height 37
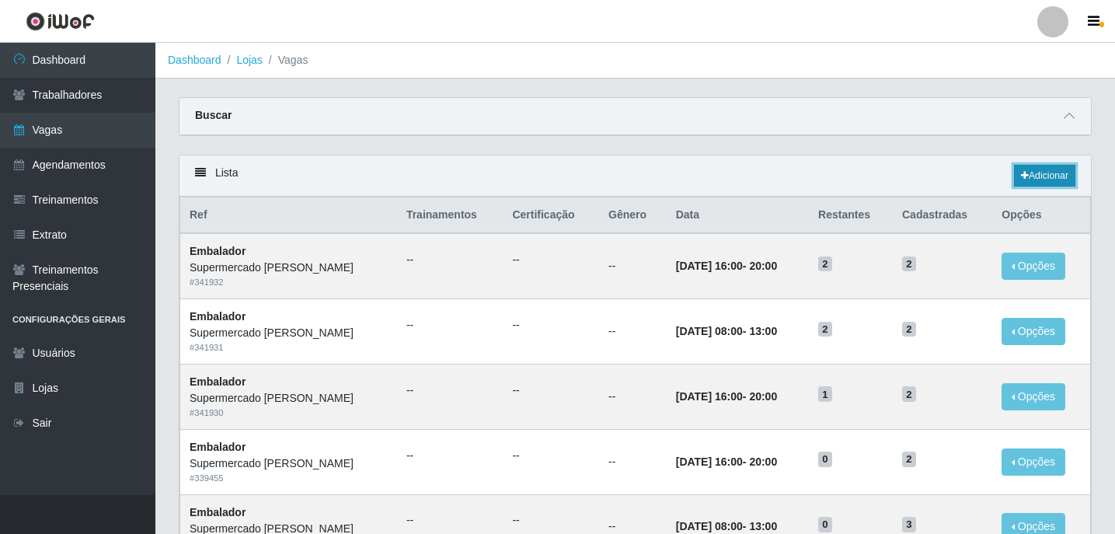
click at [1053, 174] on link "Adicionar" at bounding box center [1044, 176] width 61 height 22
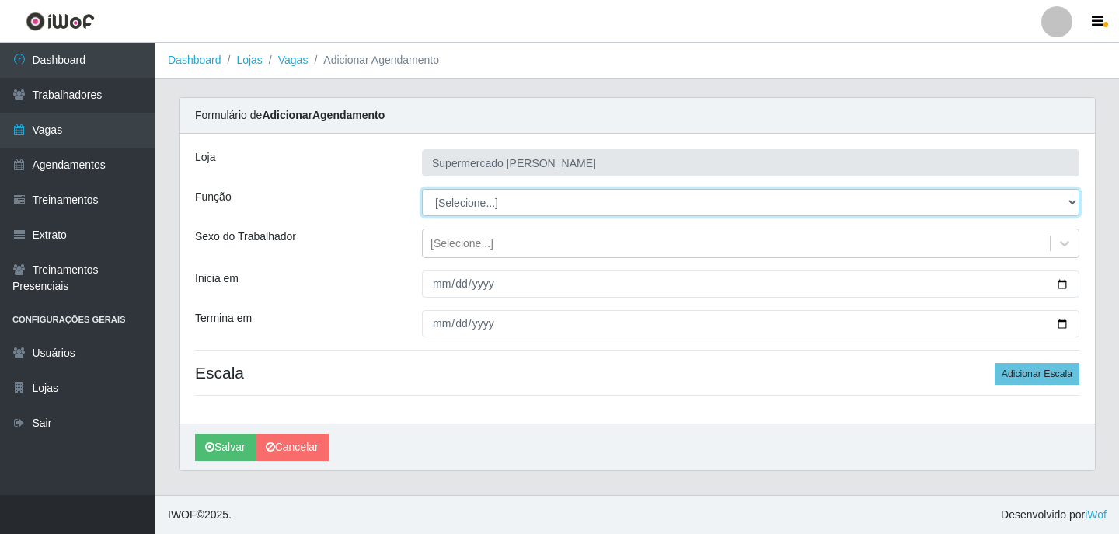
click at [497, 201] on select "[Selecione...] ASG ASG + ASG ++ Embalador Embalador + Embalador ++ Repositor Re…" at bounding box center [751, 202] width 658 height 27
select select "1"
click at [422, 189] on select "[Selecione...] ASG ASG + ASG ++ Embalador Embalador + Embalador ++ Repositor Re…" at bounding box center [751, 202] width 658 height 27
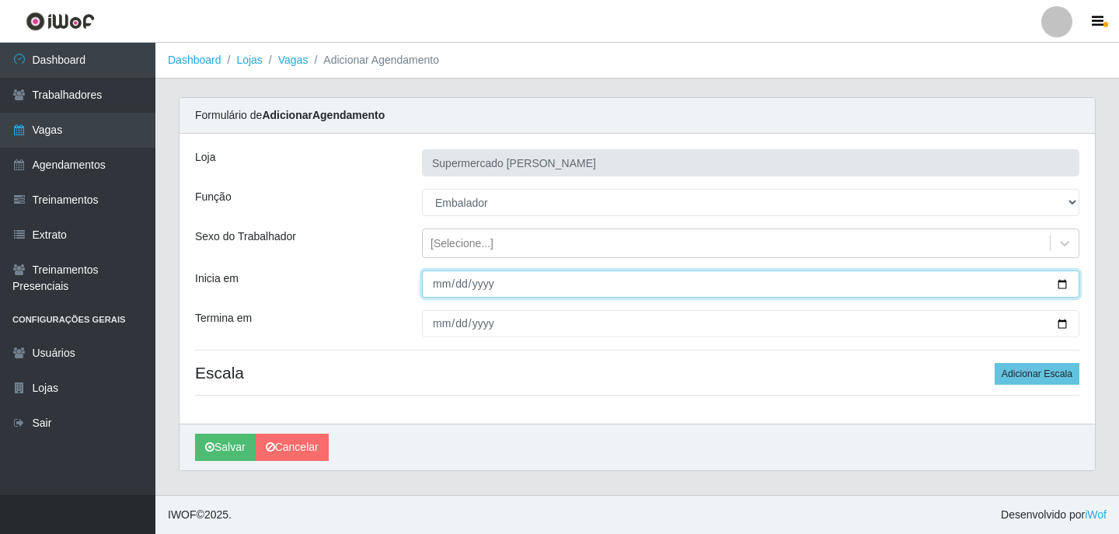
click at [1056, 286] on input "Inicia em" at bounding box center [751, 283] width 658 height 27
type input "[DATE]"
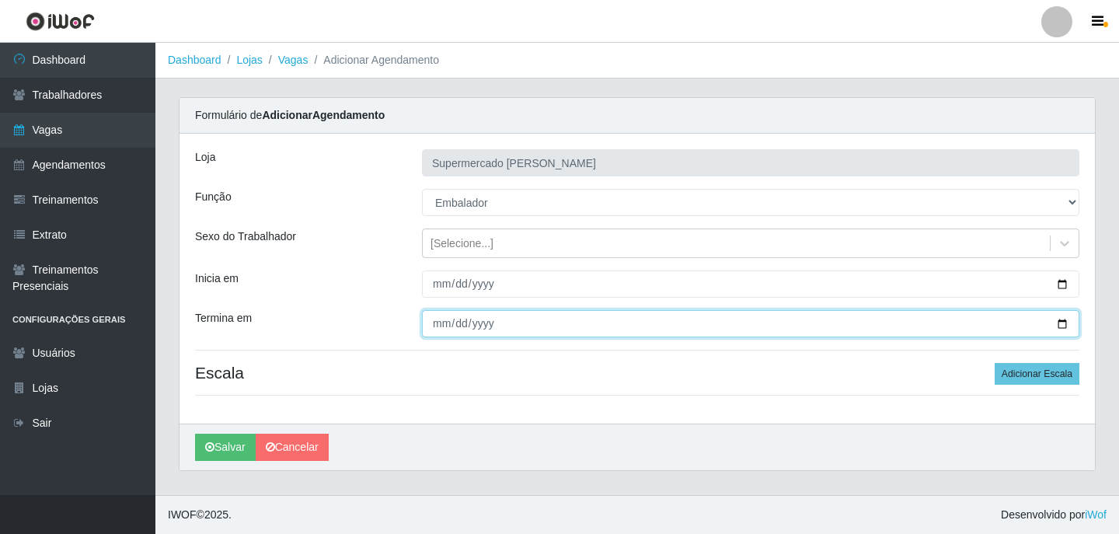
click at [1063, 330] on input "Termina em" at bounding box center [751, 323] width 658 height 27
type input "[DATE]"
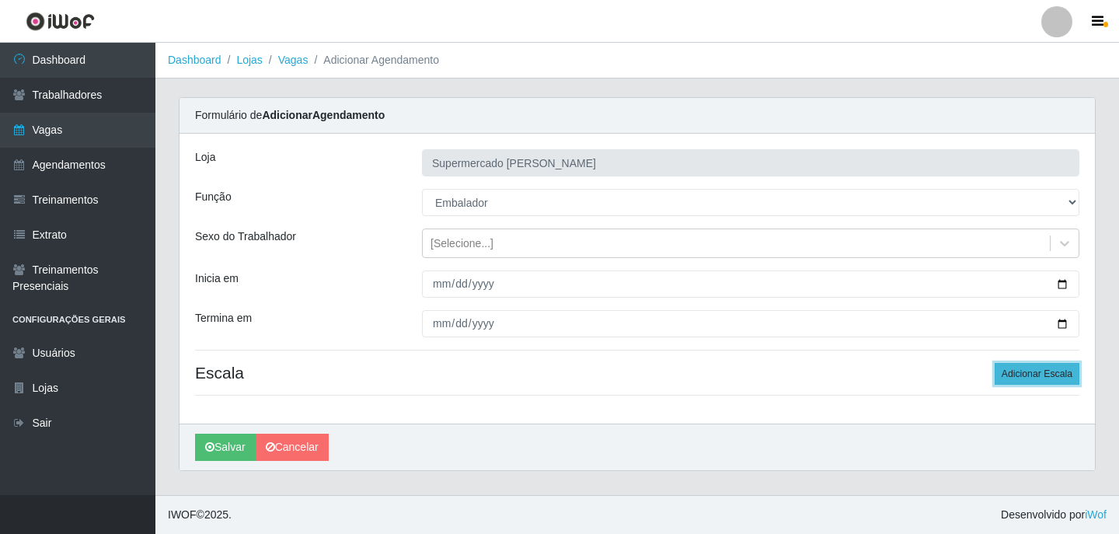
click at [1006, 383] on button "Adicionar Escala" at bounding box center [1037, 374] width 85 height 22
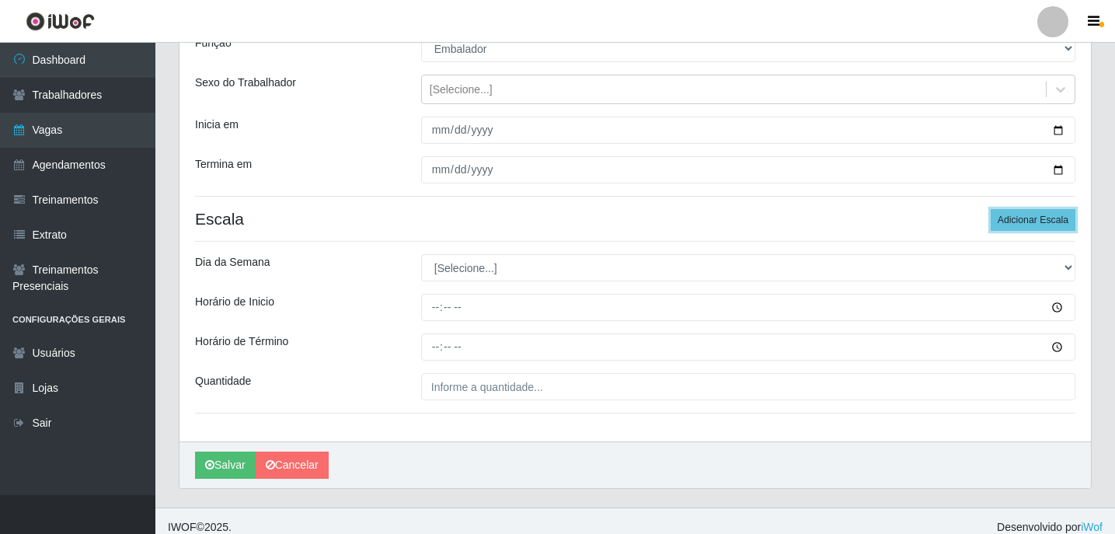
scroll to position [166, 0]
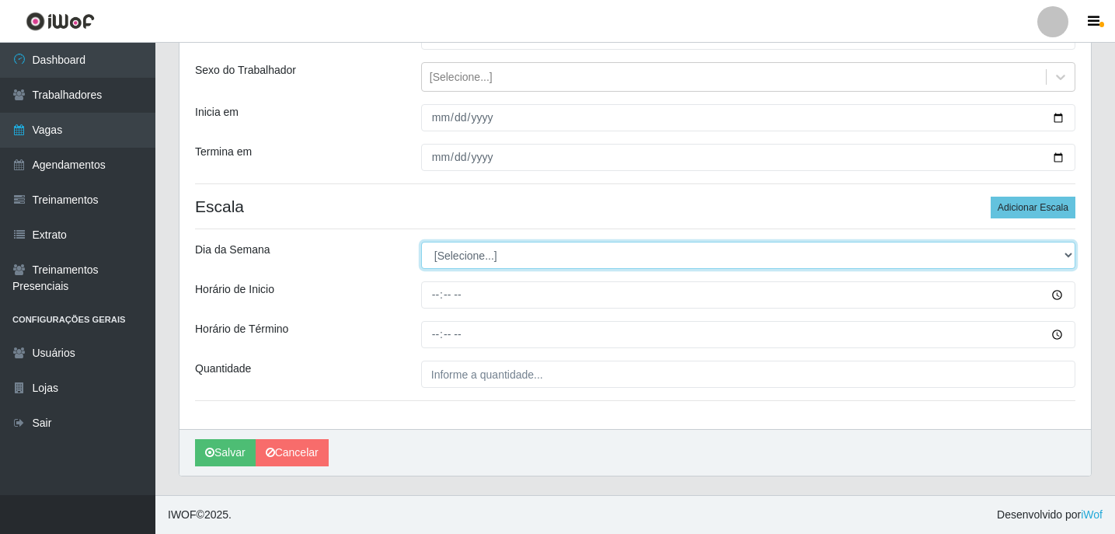
click at [511, 246] on select "[Selecione...] Segunda Terça Quarta Quinta Sexta Sábado Domingo" at bounding box center [748, 255] width 654 height 27
select select "6"
click at [421, 242] on select "[Selecione...] Segunda Terça Quarta Quinta Sexta Sábado Domingo" at bounding box center [748, 255] width 654 height 27
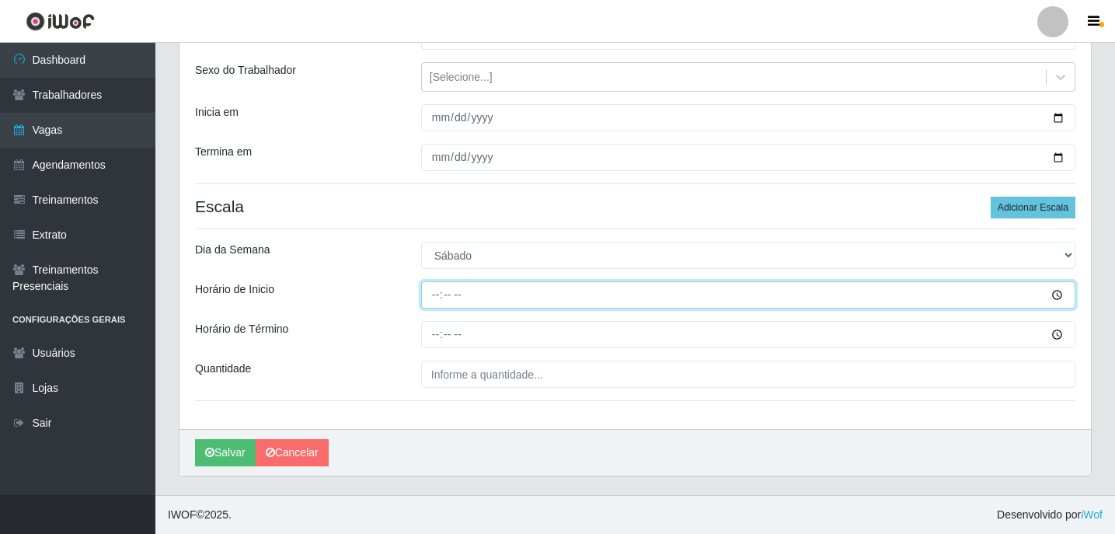
click at [443, 298] on input "Horário de Inicio" at bounding box center [748, 294] width 654 height 27
type input "08:00"
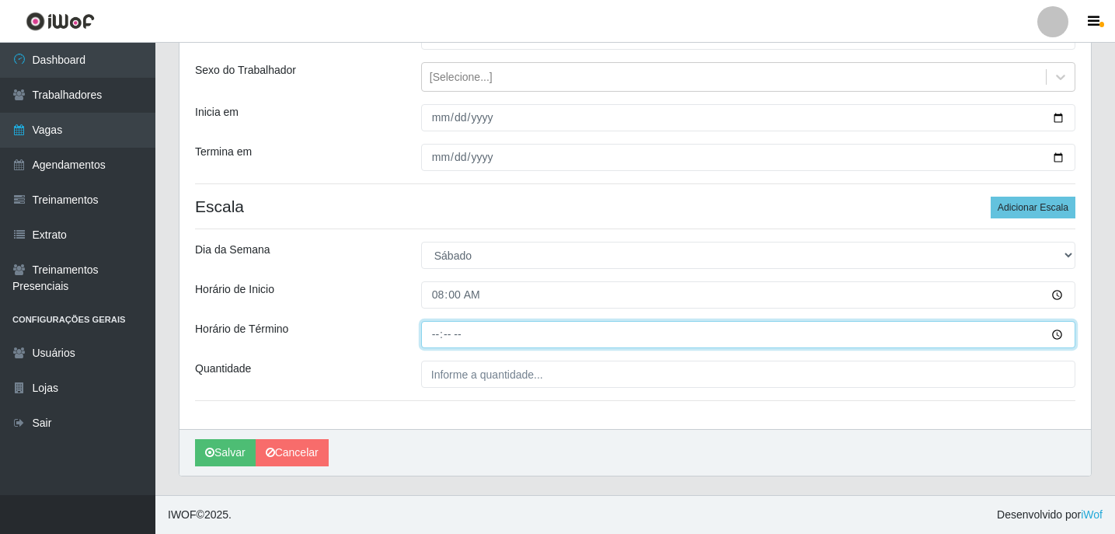
click at [438, 342] on input "Horário de Término" at bounding box center [748, 334] width 654 height 27
type input "13:00"
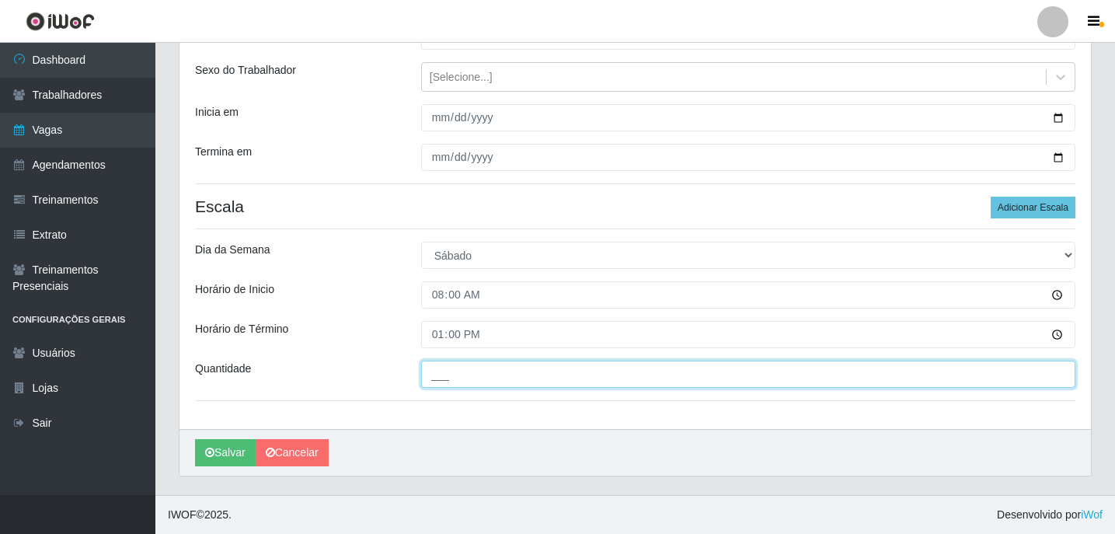
click at [462, 377] on input "___" at bounding box center [748, 374] width 654 height 27
type input "2__"
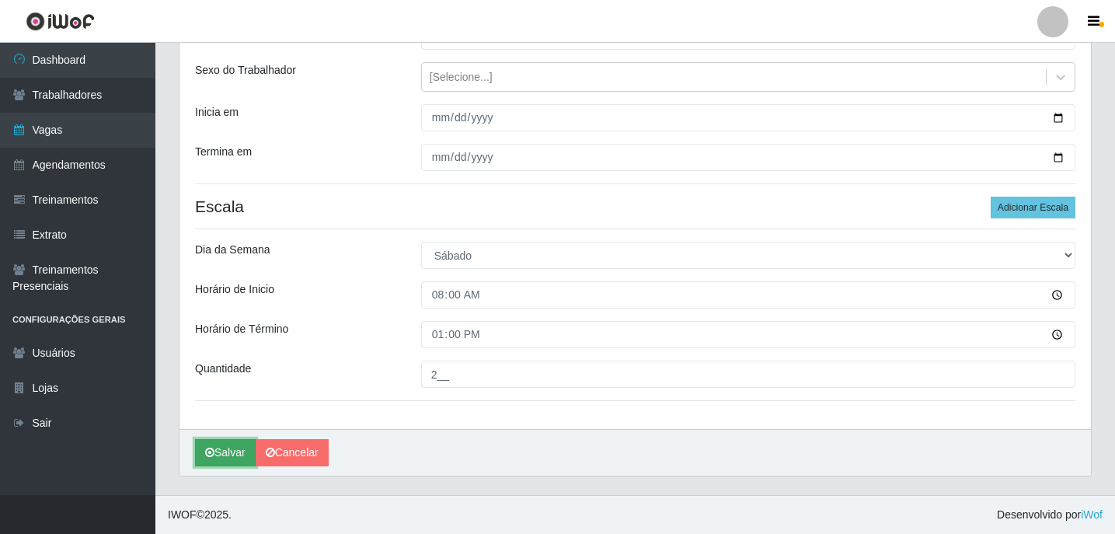
click at [230, 448] on button "Salvar" at bounding box center [225, 452] width 61 height 27
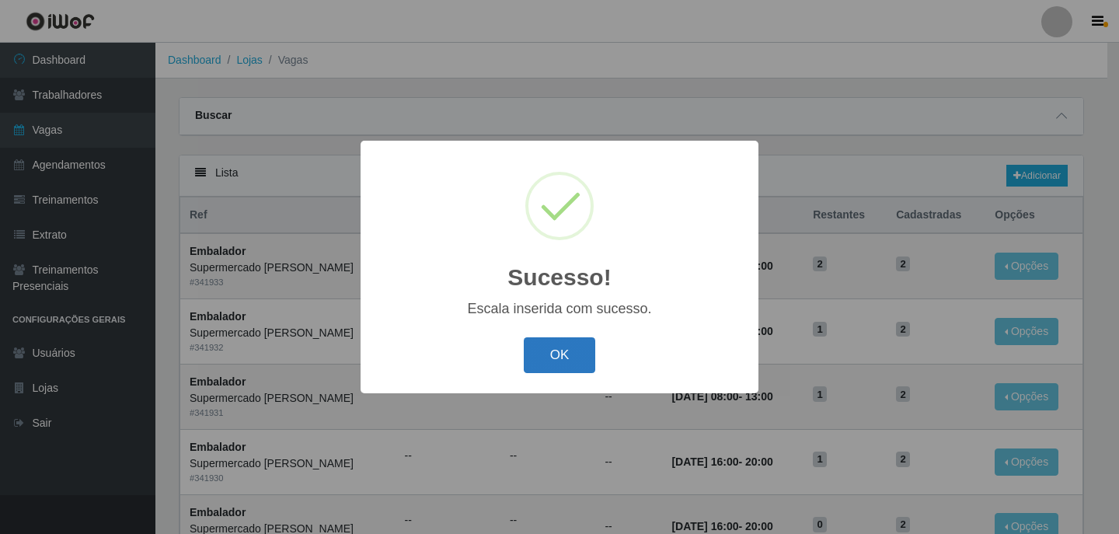
click at [557, 369] on button "OK" at bounding box center [560, 355] width 72 height 37
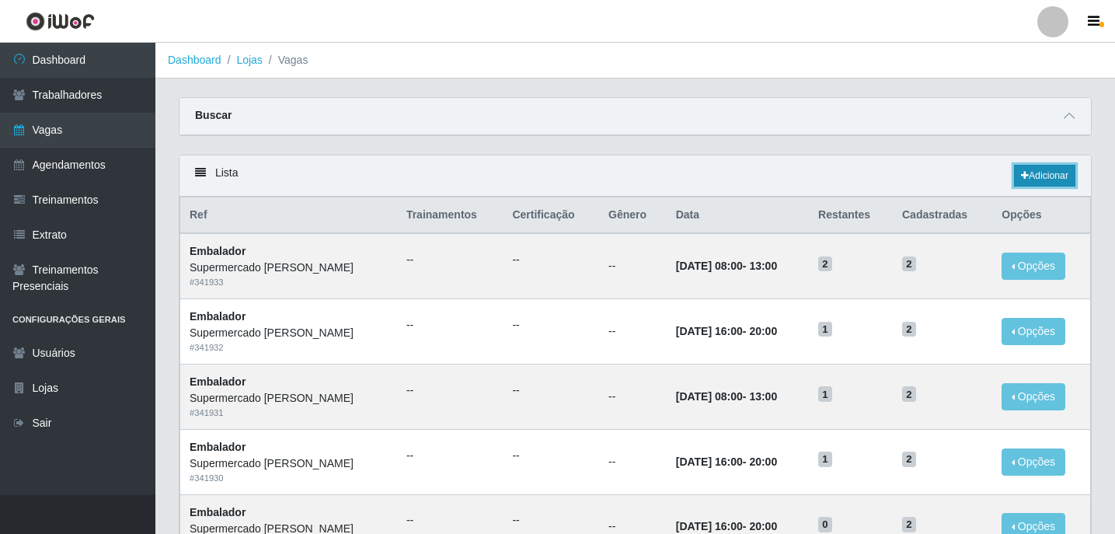
click at [1028, 187] on link "Adicionar" at bounding box center [1044, 176] width 61 height 22
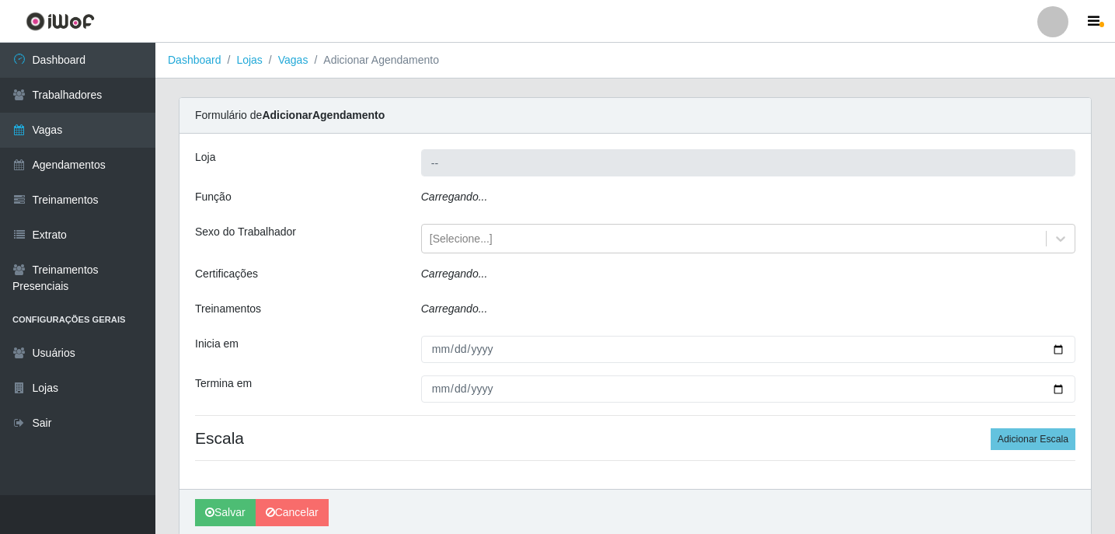
scroll to position [25, 0]
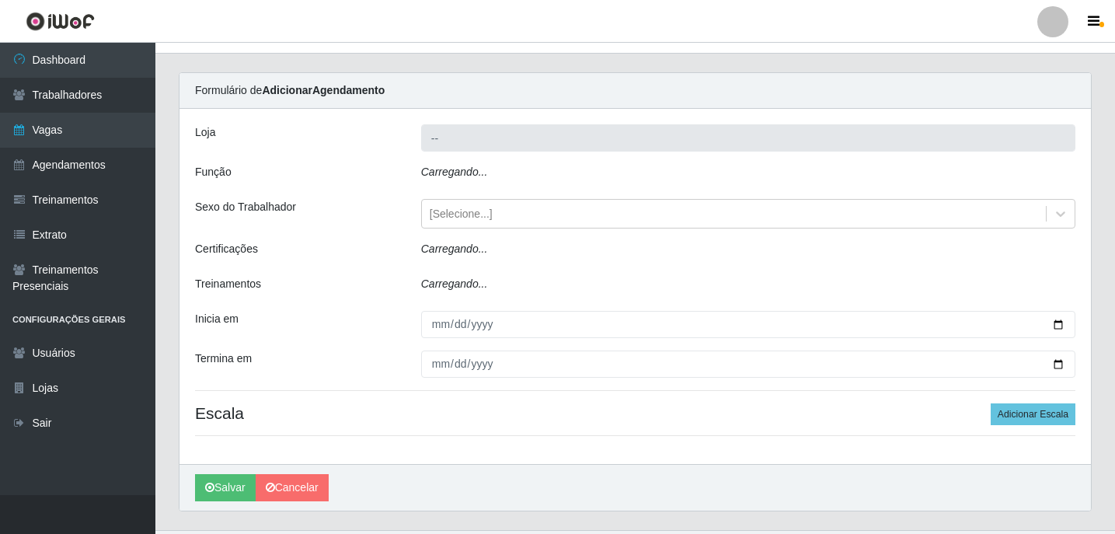
type input "Supermercado [PERSON_NAME]"
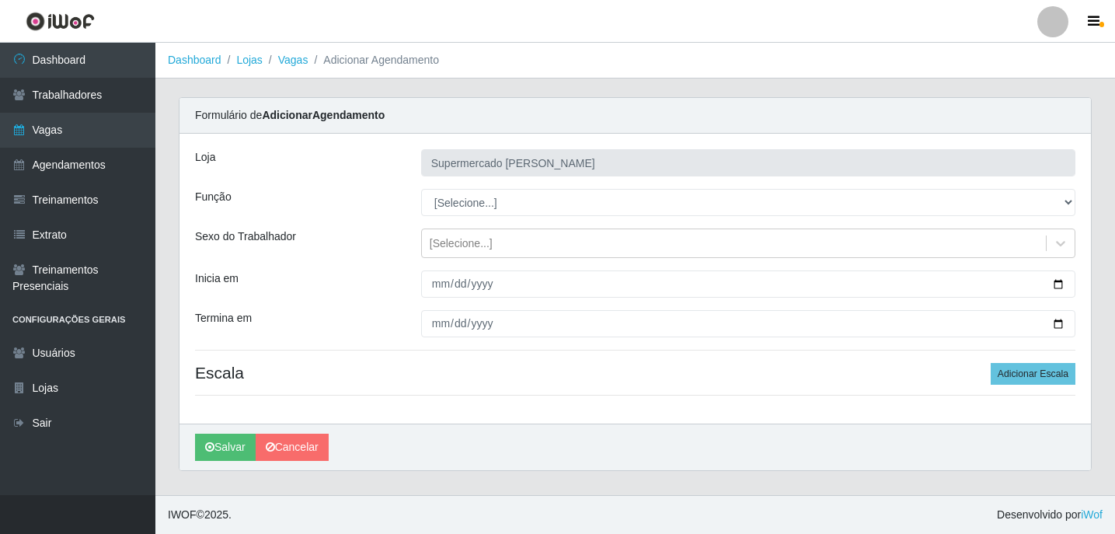
scroll to position [0, 0]
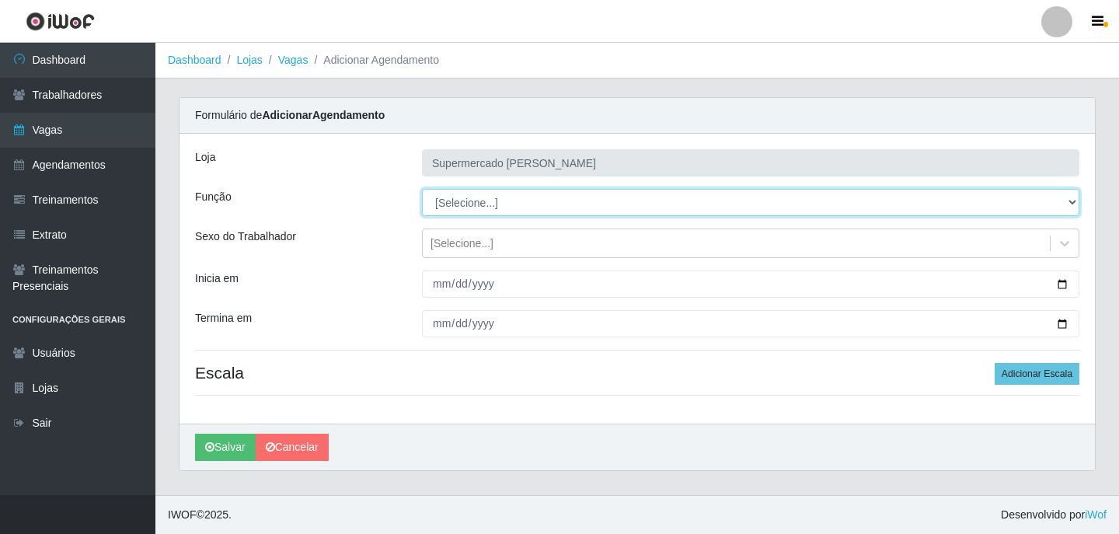
click at [518, 203] on select "[Selecione...] ASG ASG + ASG ++ Embalador Embalador + Embalador ++ Repositor Re…" at bounding box center [751, 202] width 658 height 27
select select "1"
click at [422, 189] on select "[Selecione...] ASG ASG + ASG ++ Embalador Embalador + Embalador ++ Repositor Re…" at bounding box center [751, 202] width 658 height 27
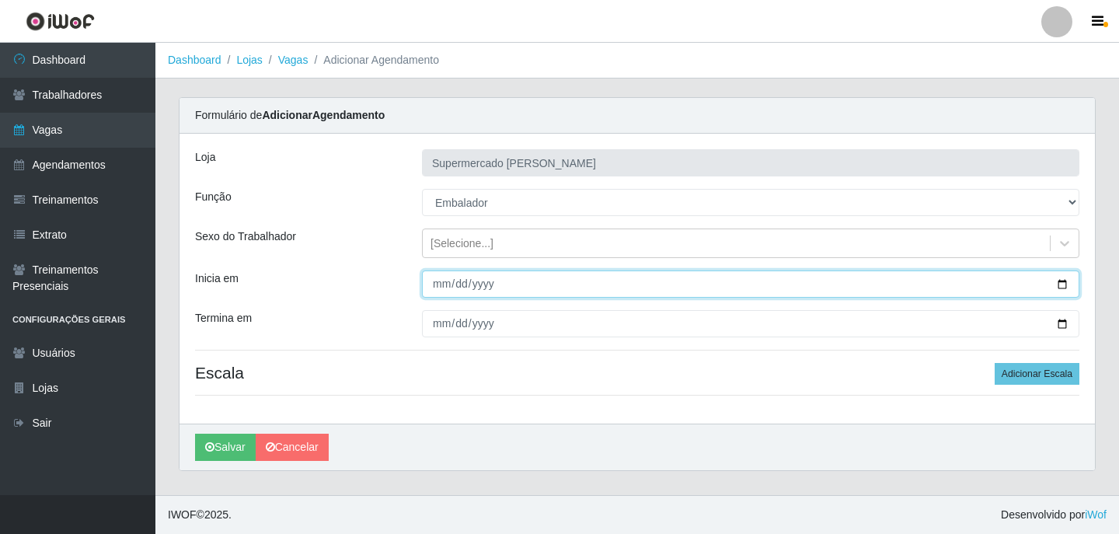
click at [1056, 286] on input "Inicia em" at bounding box center [751, 283] width 658 height 27
click at [1075, 286] on input "Inicia em" at bounding box center [751, 283] width 658 height 27
click at [1065, 286] on input "Inicia em" at bounding box center [751, 283] width 658 height 27
type input "[DATE]"
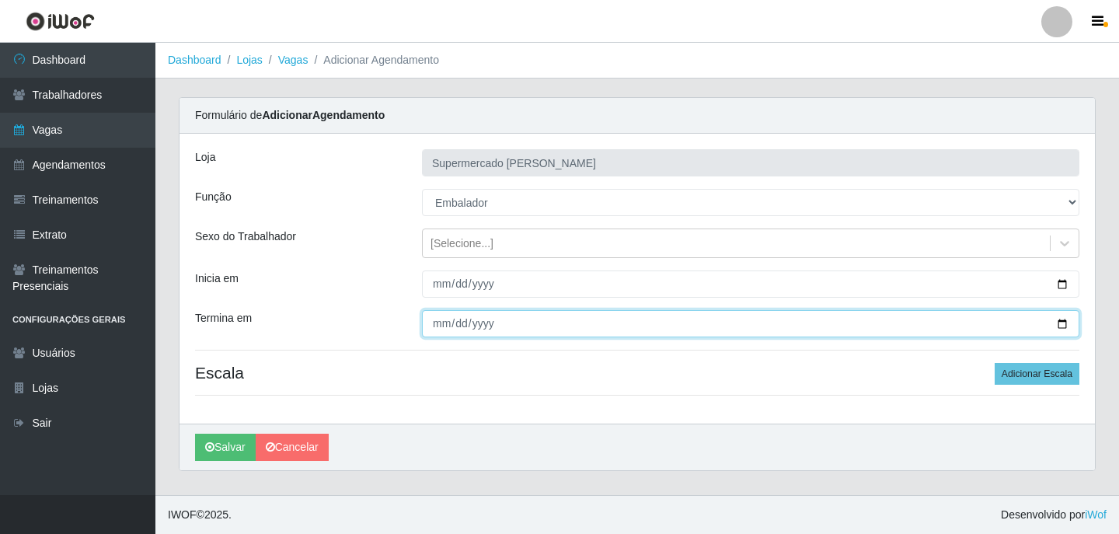
click at [1060, 322] on input "Termina em" at bounding box center [751, 323] width 658 height 27
type input "[DATE]"
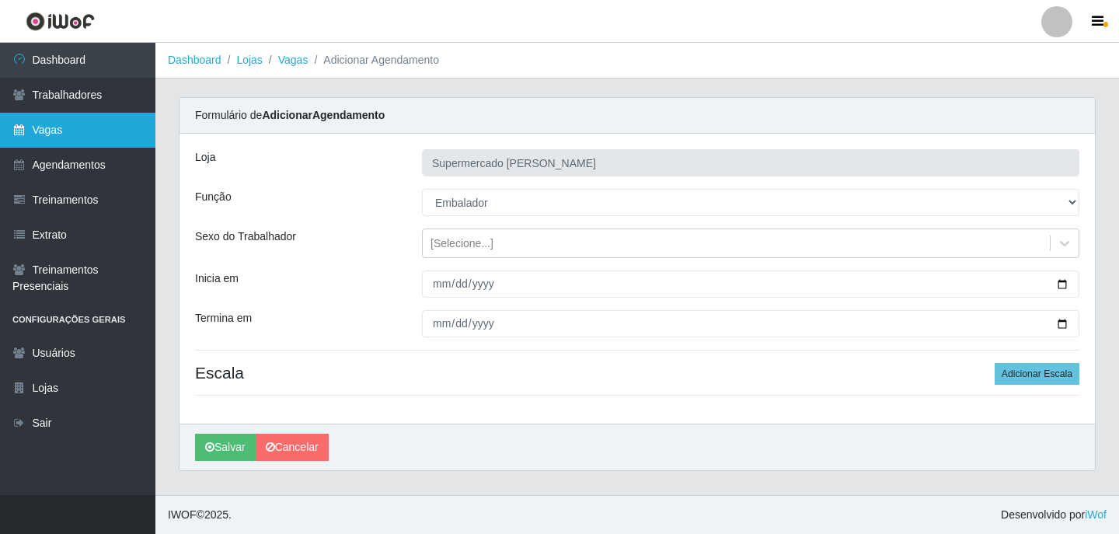
click at [88, 124] on link "Vagas" at bounding box center [77, 130] width 155 height 35
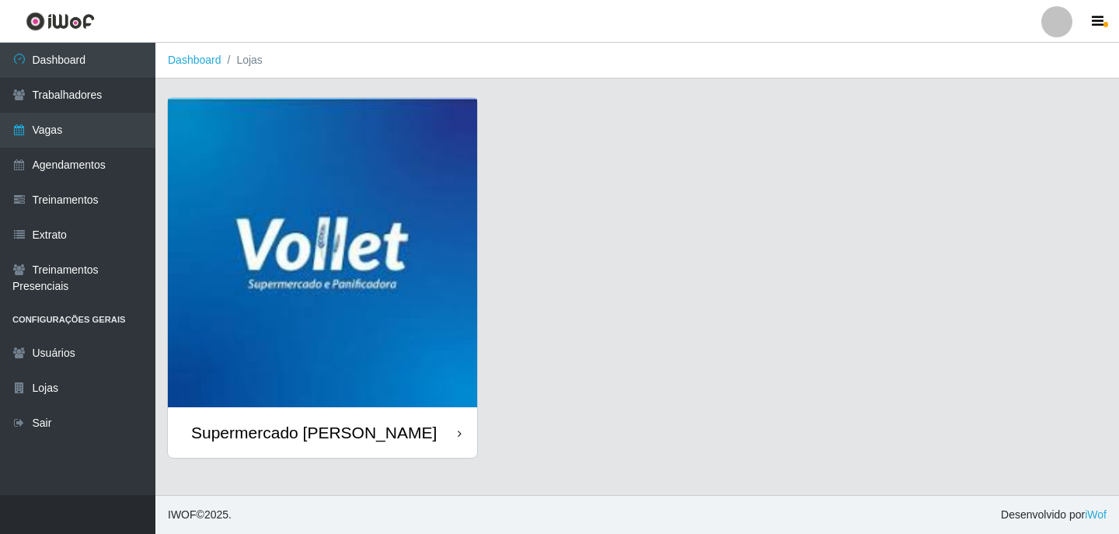
click at [302, 233] on img at bounding box center [322, 252] width 309 height 309
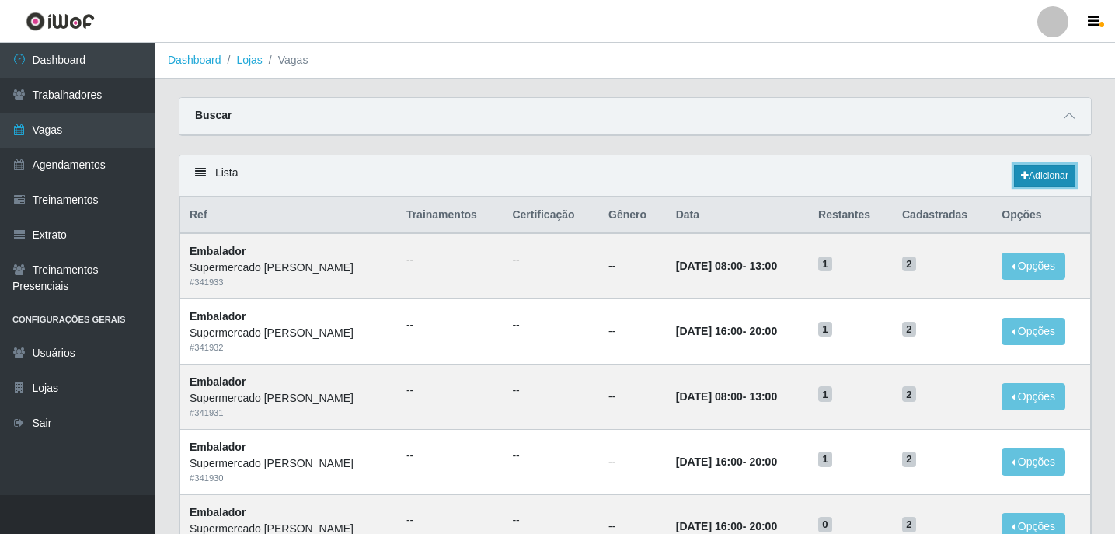
click at [1068, 174] on link "Adicionar" at bounding box center [1044, 176] width 61 height 22
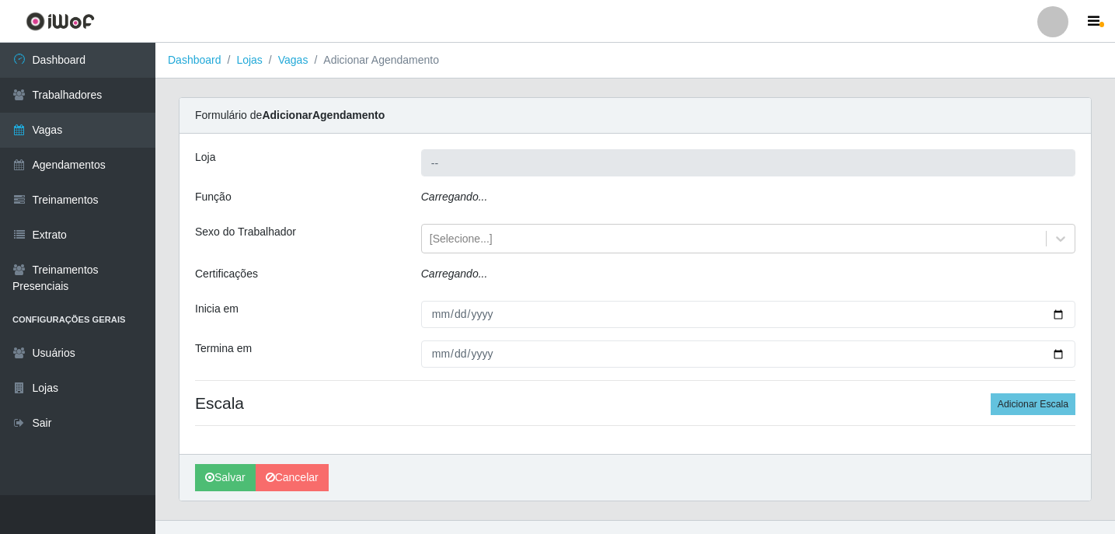
type input "Supermercado [PERSON_NAME]"
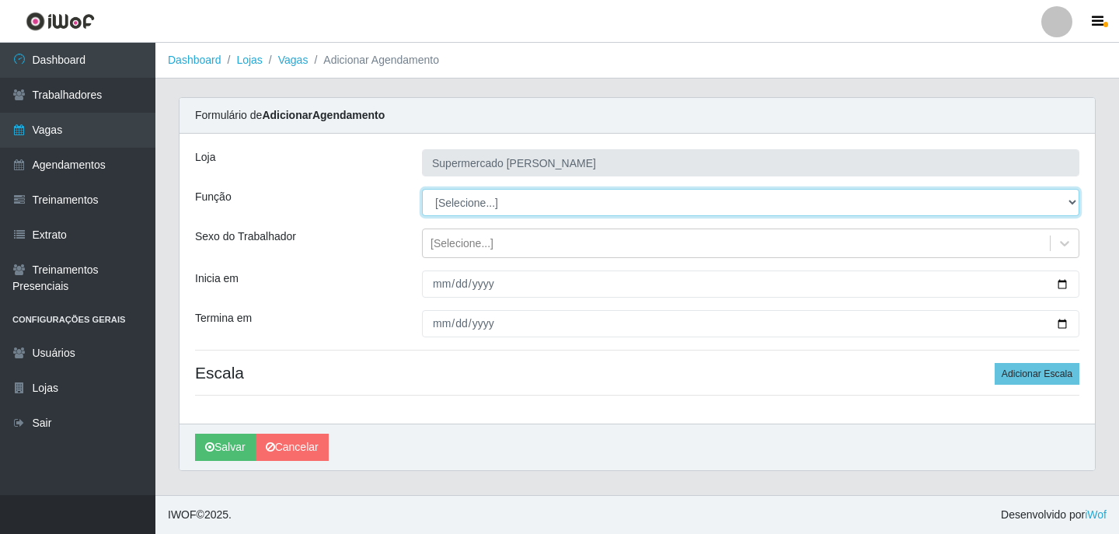
click at [625, 208] on select "[Selecione...] ASG ASG + ASG ++ Embalador Embalador + Embalador ++ Repositor Re…" at bounding box center [751, 202] width 658 height 27
select select "1"
click at [422, 189] on select "[Selecione...] ASG ASG + ASG ++ Embalador Embalador + Embalador ++ Repositor Re…" at bounding box center [751, 202] width 658 height 27
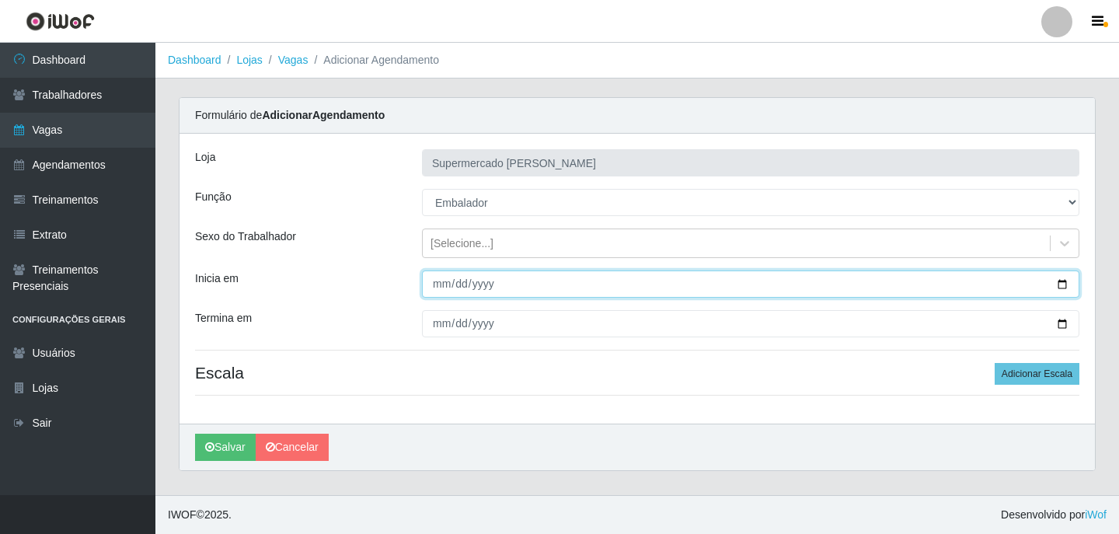
click at [1057, 277] on input "Inicia em" at bounding box center [751, 283] width 658 height 27
type input "[DATE]"
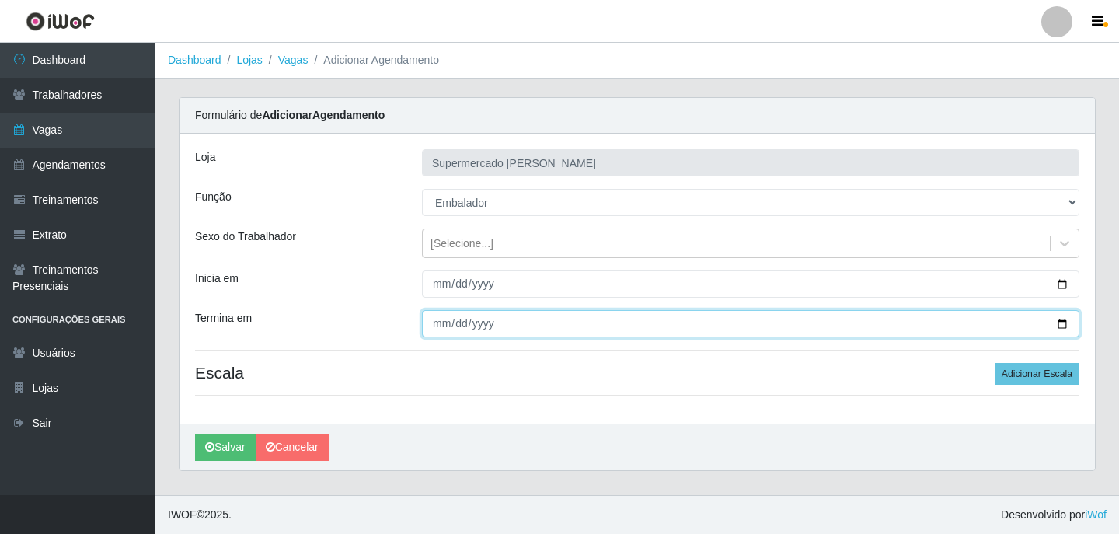
click at [1059, 326] on input "Termina em" at bounding box center [751, 323] width 658 height 27
type input "[DATE]"
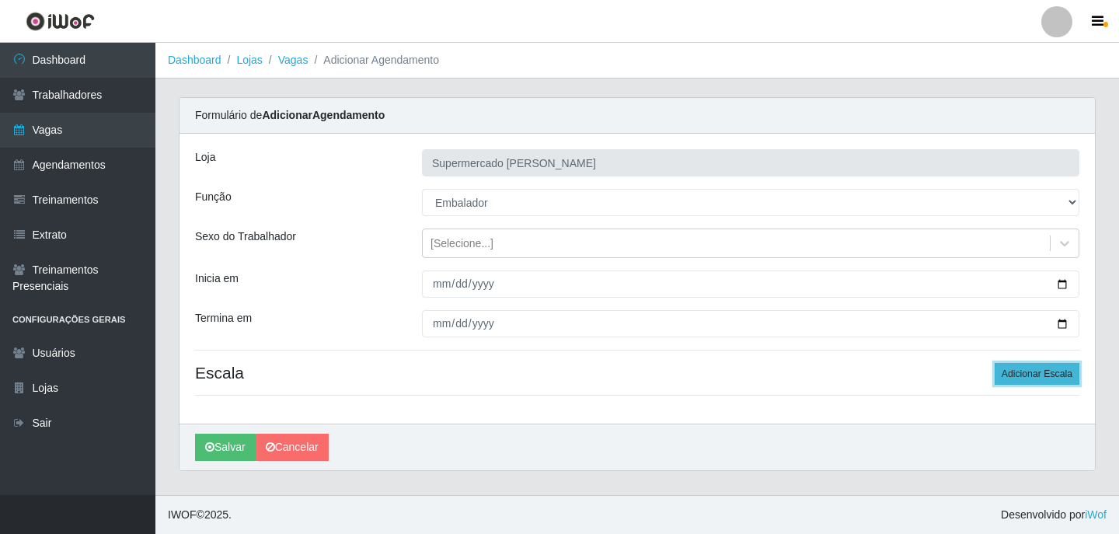
click at [1039, 377] on button "Adicionar Escala" at bounding box center [1037, 374] width 85 height 22
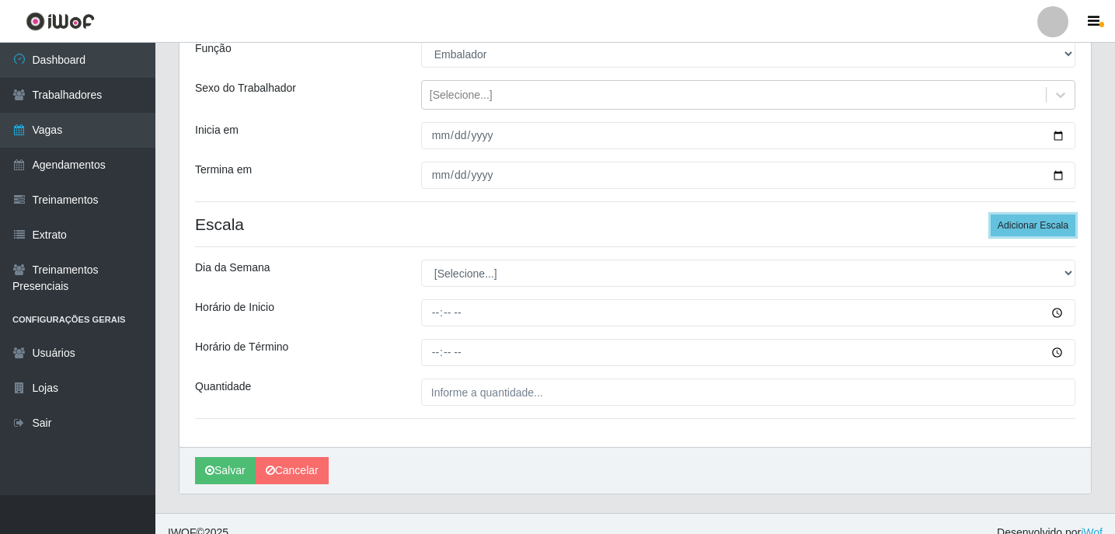
scroll to position [155, 0]
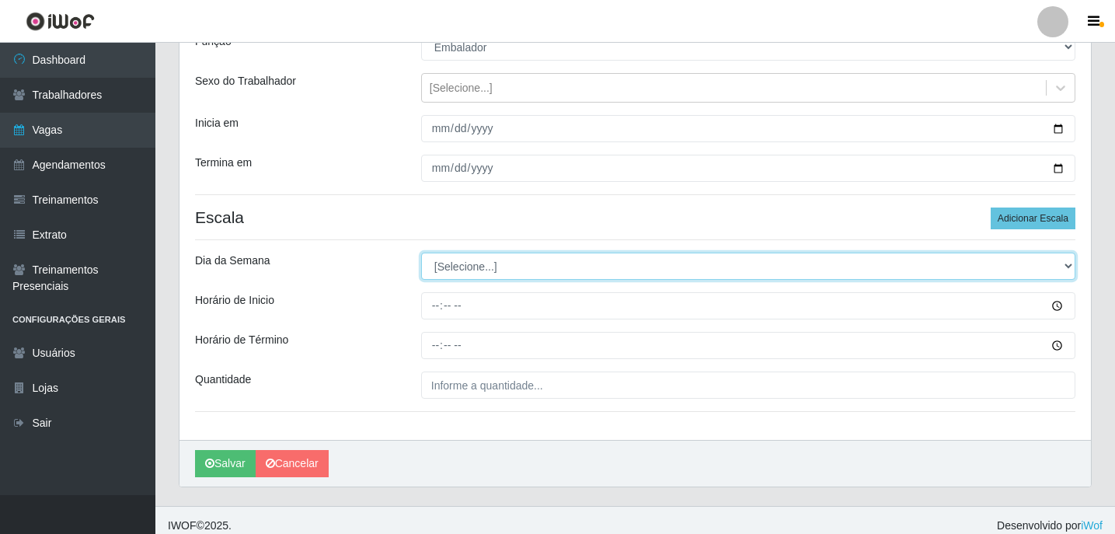
click at [474, 266] on select "[Selecione...] Segunda Terça Quarta Quinta Sexta Sábado Domingo" at bounding box center [748, 266] width 654 height 27
select select "6"
click at [421, 253] on select "[Selecione...] Segunda Terça Quarta Quinta Sexta Sábado Domingo" at bounding box center [748, 266] width 654 height 27
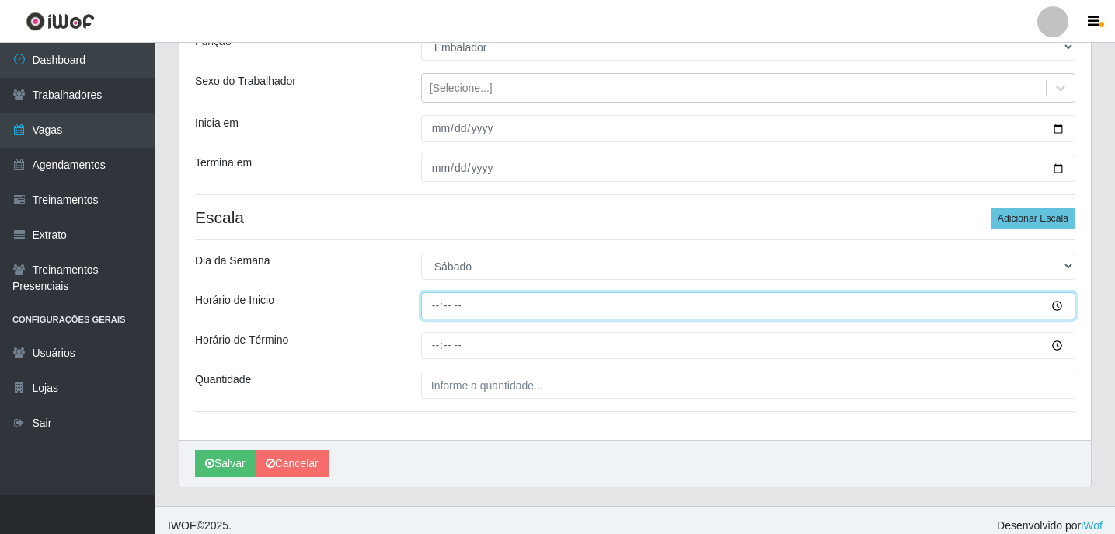
click at [440, 317] on input "Horário de Inicio" at bounding box center [748, 305] width 654 height 27
type input "16:00"
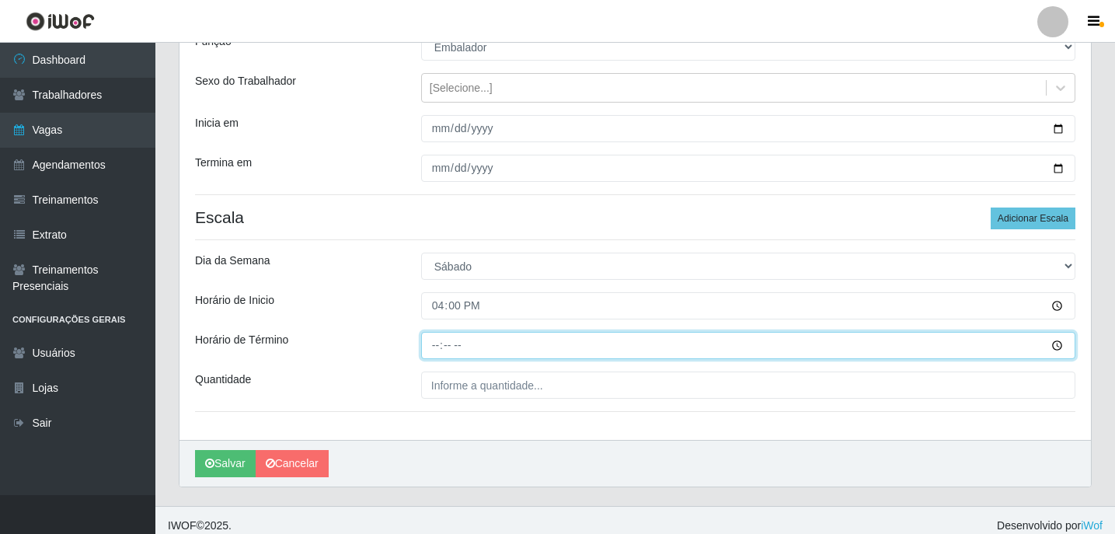
type input "20:00"
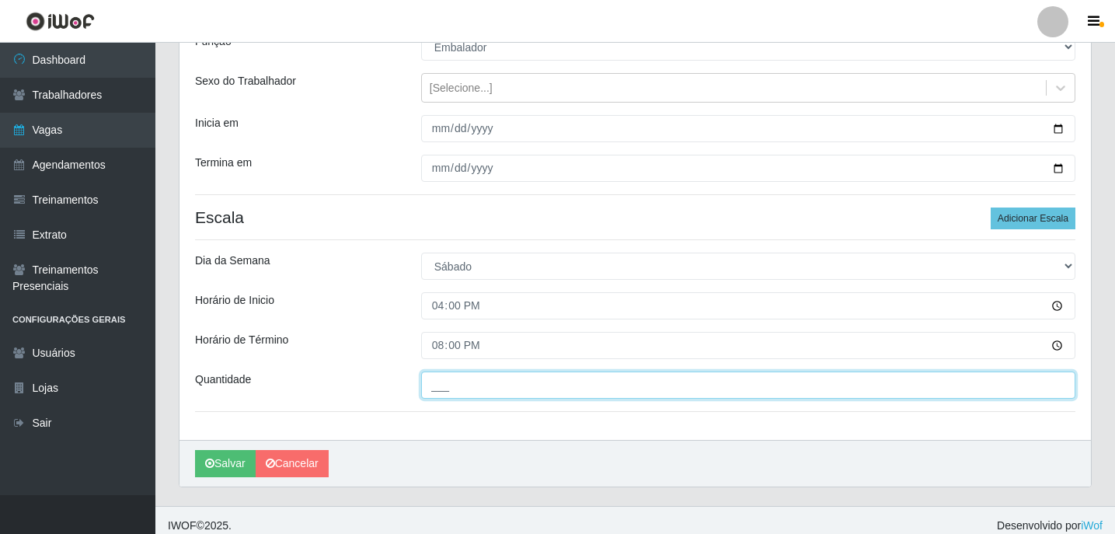
click at [455, 382] on input "___" at bounding box center [748, 385] width 654 height 27
type input "2__"
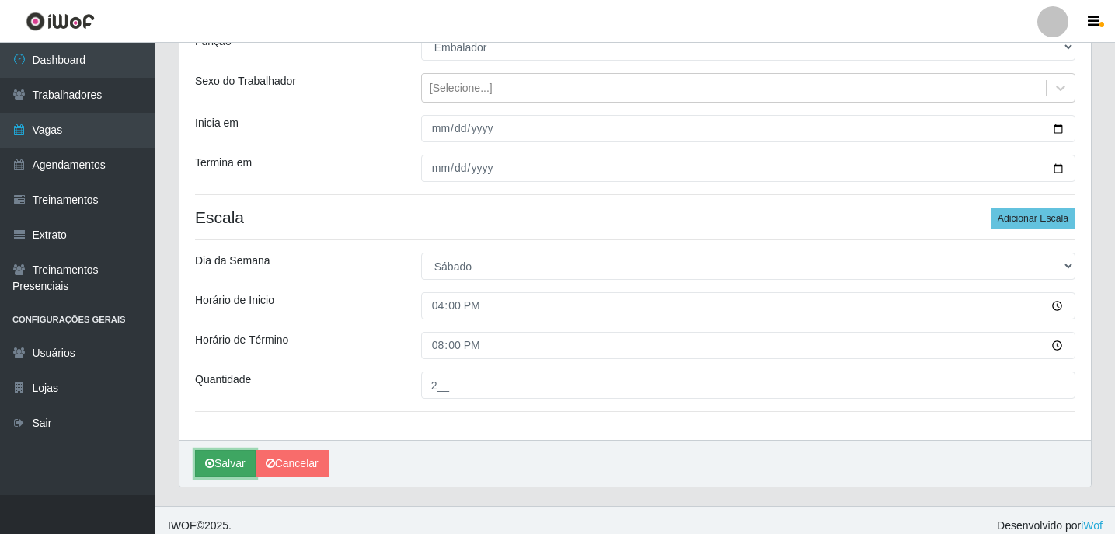
click at [214, 462] on icon "submit" at bounding box center [209, 463] width 9 height 11
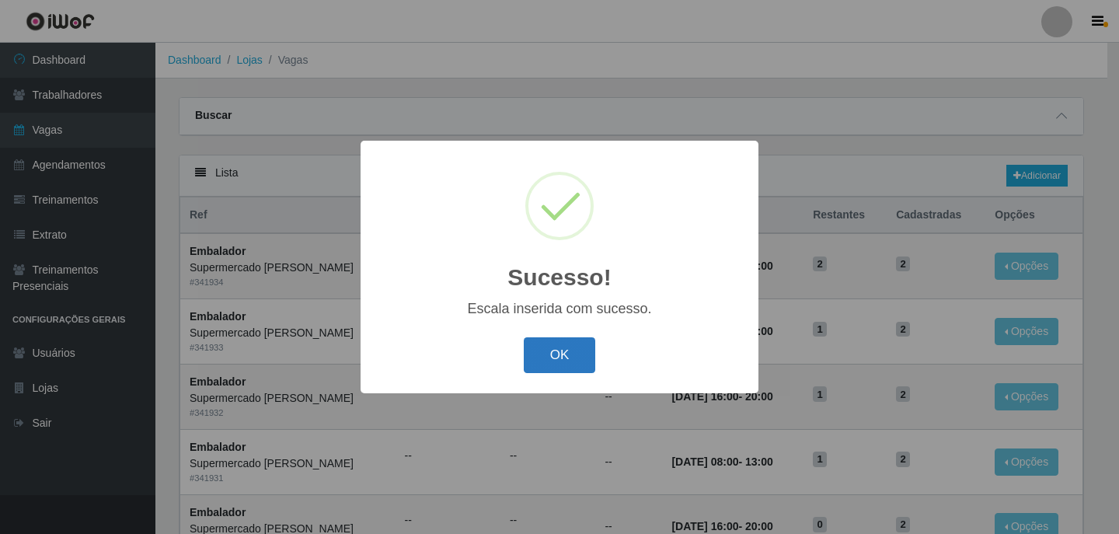
click at [547, 354] on button "OK" at bounding box center [560, 355] width 72 height 37
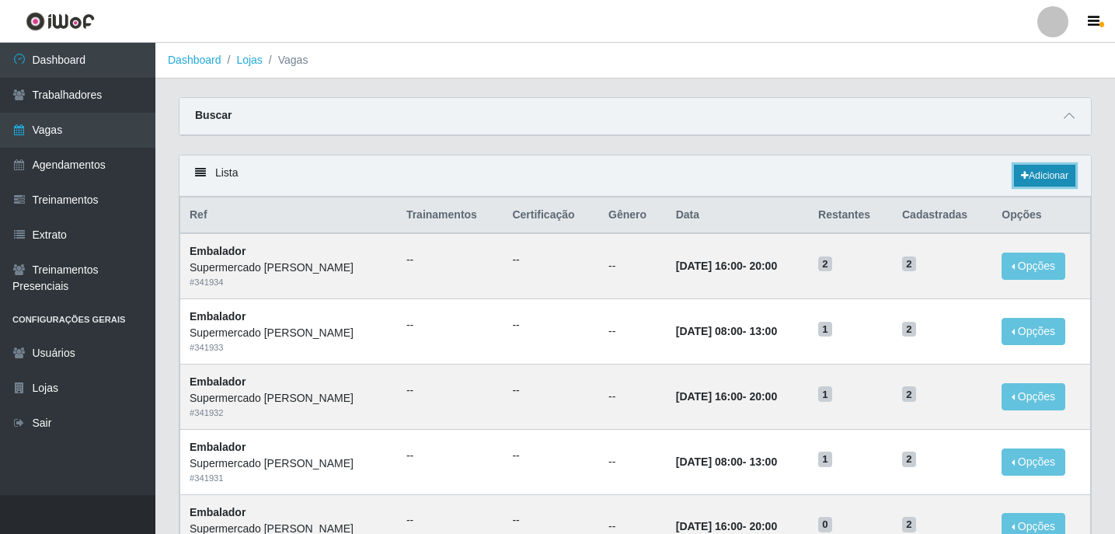
click at [1025, 169] on link "Adicionar" at bounding box center [1044, 176] width 61 height 22
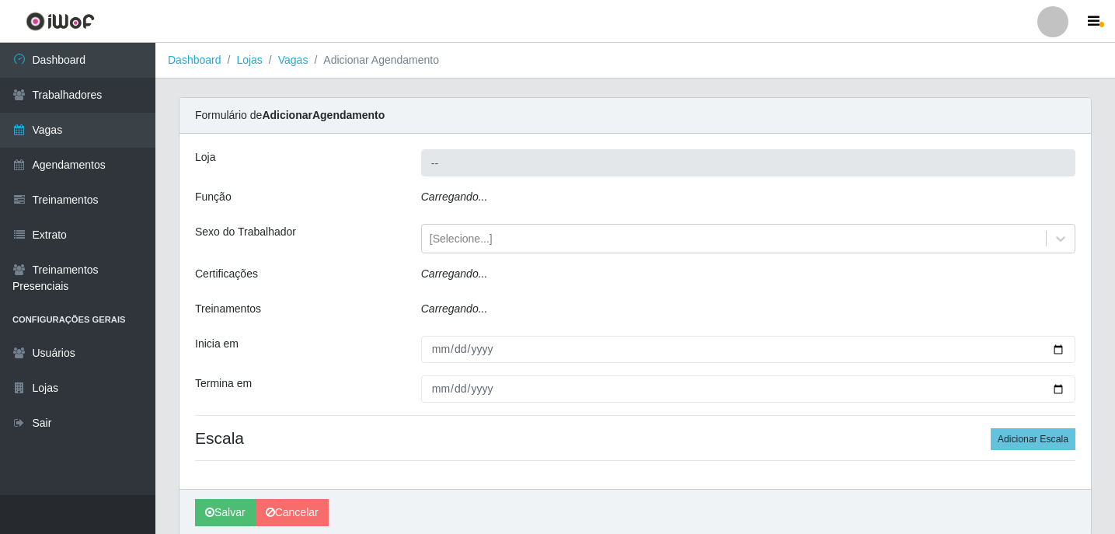
type input "Supermercado [PERSON_NAME]"
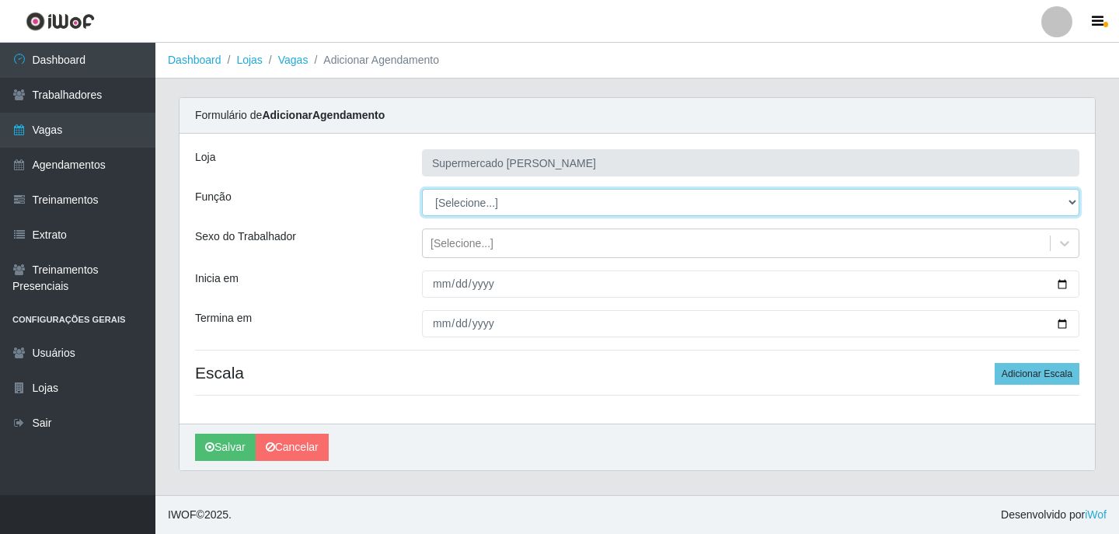
click at [486, 196] on select "[Selecione...] ASG ASG + ASG ++ Embalador Embalador + Embalador ++ Repositor Re…" at bounding box center [751, 202] width 658 height 27
select select "1"
click at [422, 189] on select "[Selecione...] ASG ASG + ASG ++ Embalador Embalador + Embalador ++ Repositor Re…" at bounding box center [751, 202] width 658 height 27
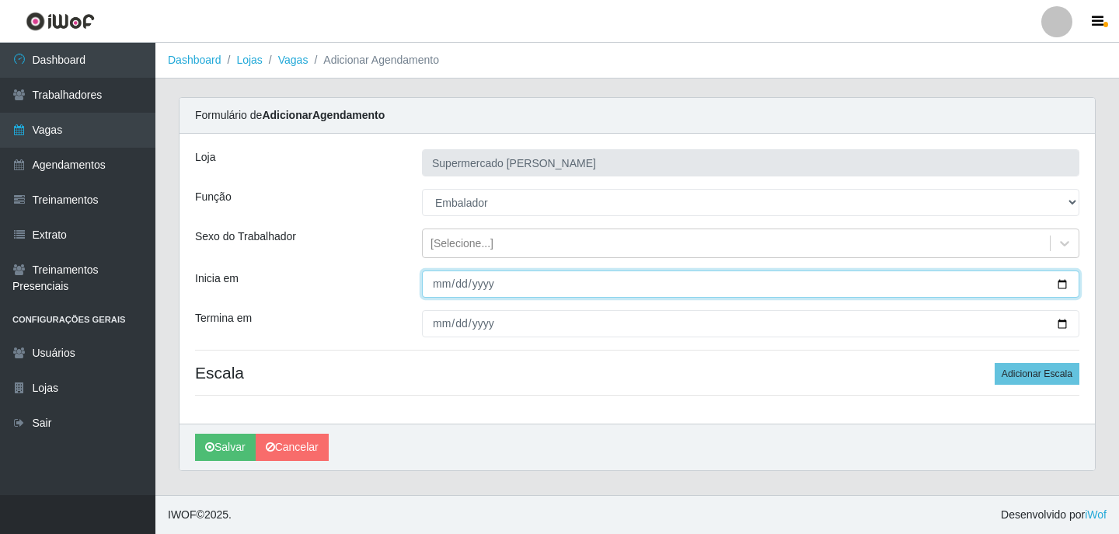
click at [1063, 282] on input "Inicia em" at bounding box center [751, 283] width 658 height 27
type input "[DATE]"
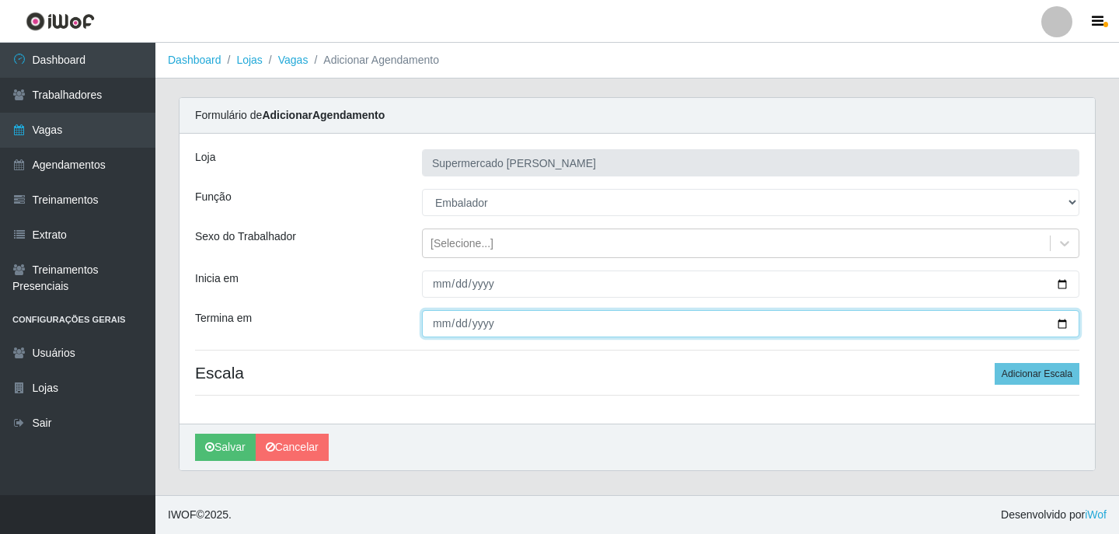
click at [1062, 323] on input "Termina em" at bounding box center [751, 323] width 658 height 27
type input "[DATE]"
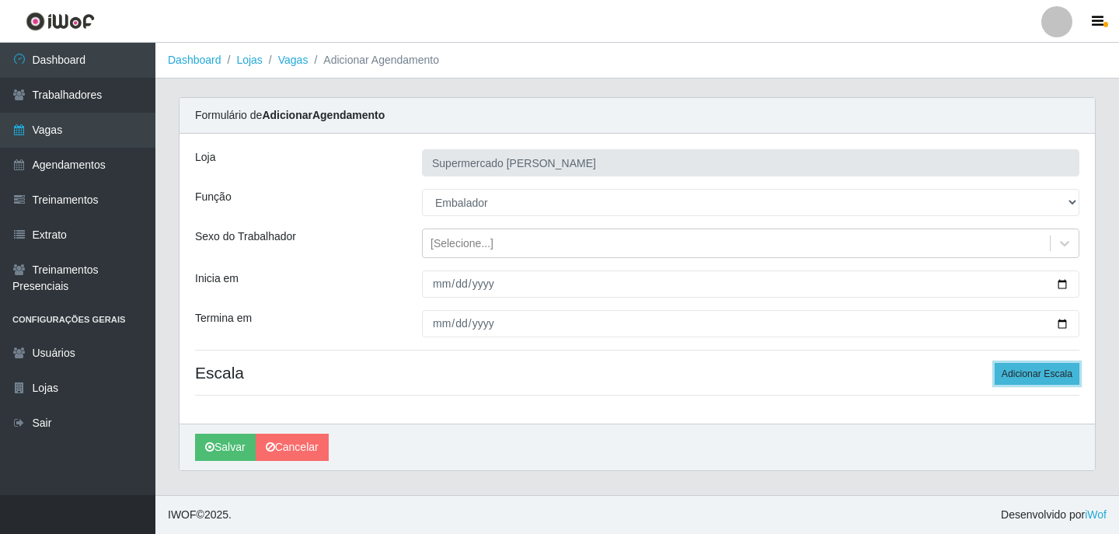
click at [1049, 383] on button "Adicionar Escala" at bounding box center [1037, 374] width 85 height 22
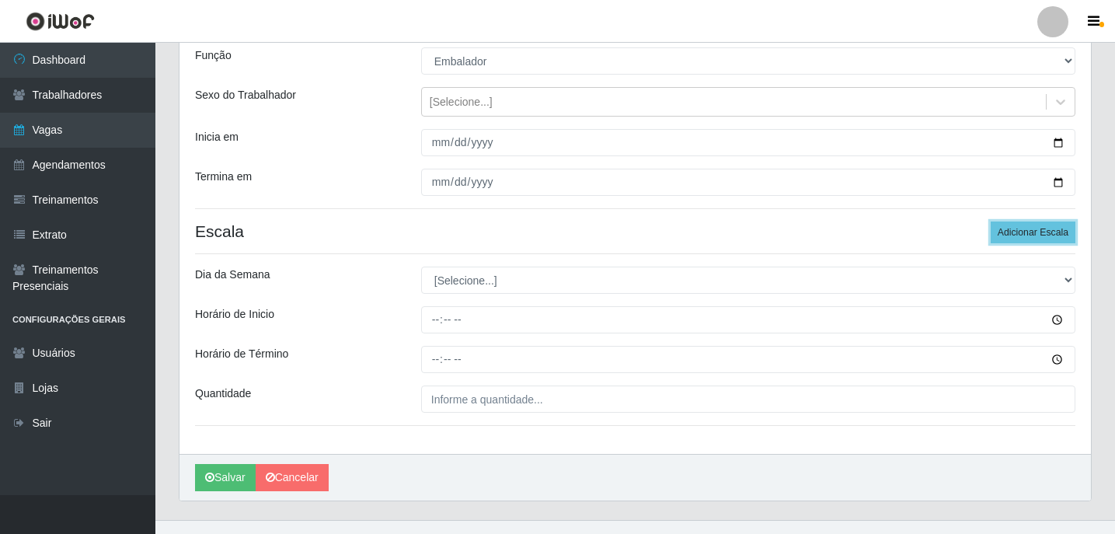
scroll to position [155, 0]
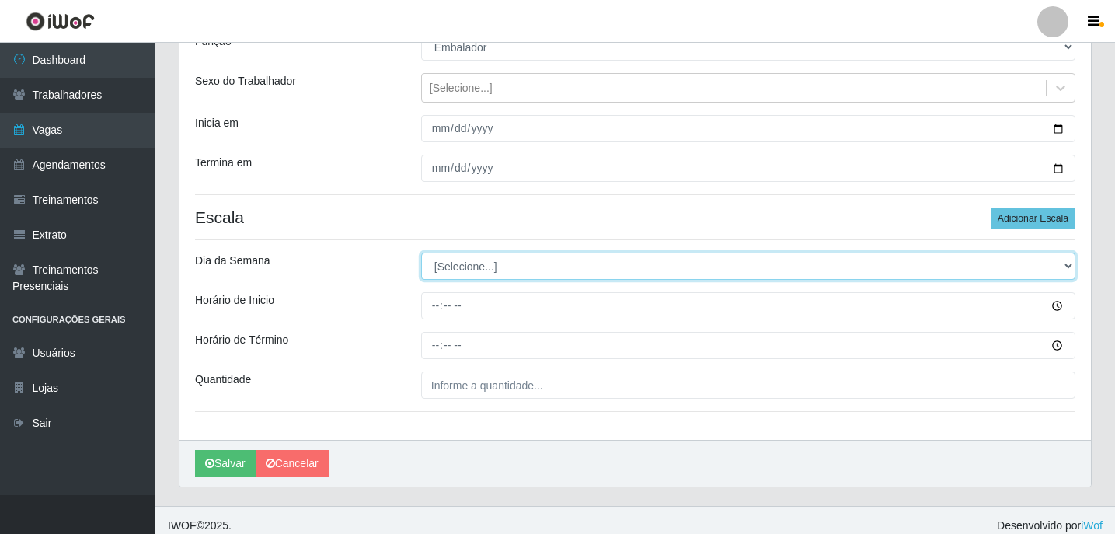
click at [536, 274] on select "[Selecione...] Segunda Terça Quarta Quinta Sexta Sábado Domingo" at bounding box center [748, 266] width 654 height 27
select select "0"
click at [421, 253] on select "[Selecione...] Segunda Terça Quarta Quinta Sexta Sábado Domingo" at bounding box center [748, 266] width 654 height 27
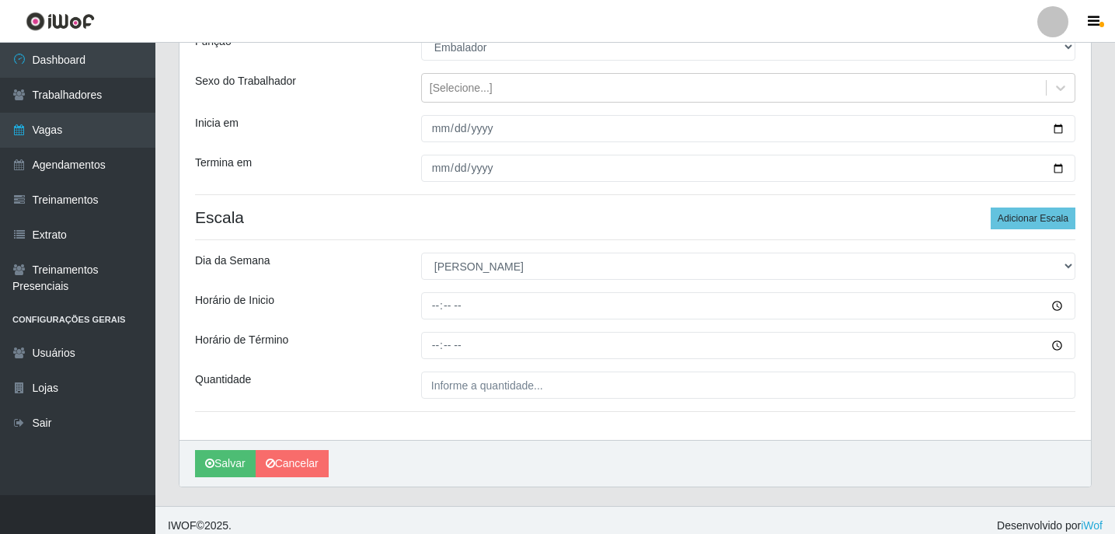
click at [437, 323] on div "Loja Supermercado [PERSON_NAME] Função [Selecione...] ASG ASG + ASG ++ Embalado…" at bounding box center [636, 209] width 912 height 462
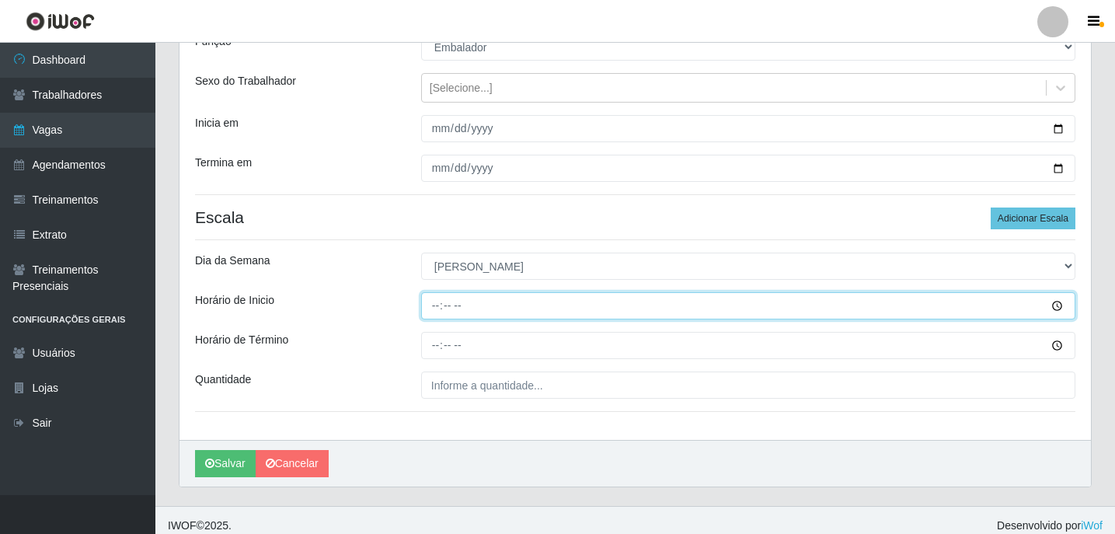
click at [438, 308] on input "Horário de Inicio" at bounding box center [748, 305] width 654 height 27
type input "08:00"
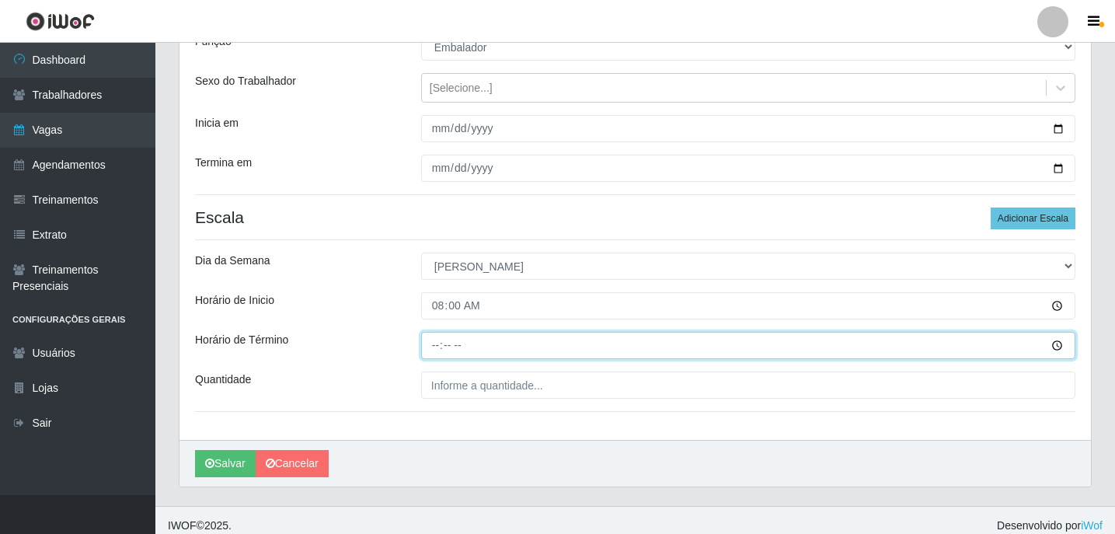
click at [436, 341] on input "Horário de Término" at bounding box center [748, 345] width 654 height 27
type input "13:00"
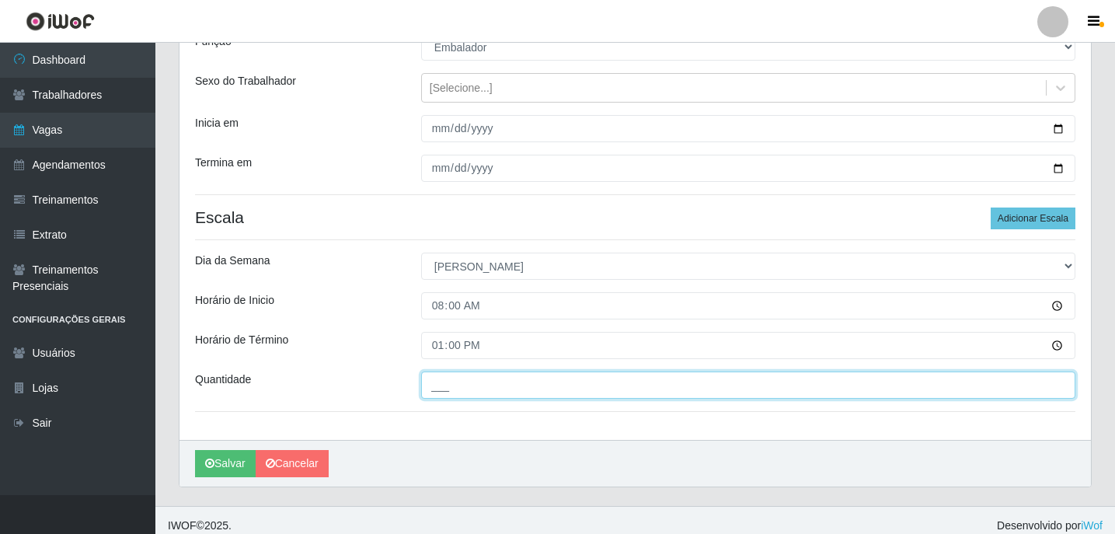
click at [465, 376] on input "___" at bounding box center [748, 385] width 654 height 27
type input "3__"
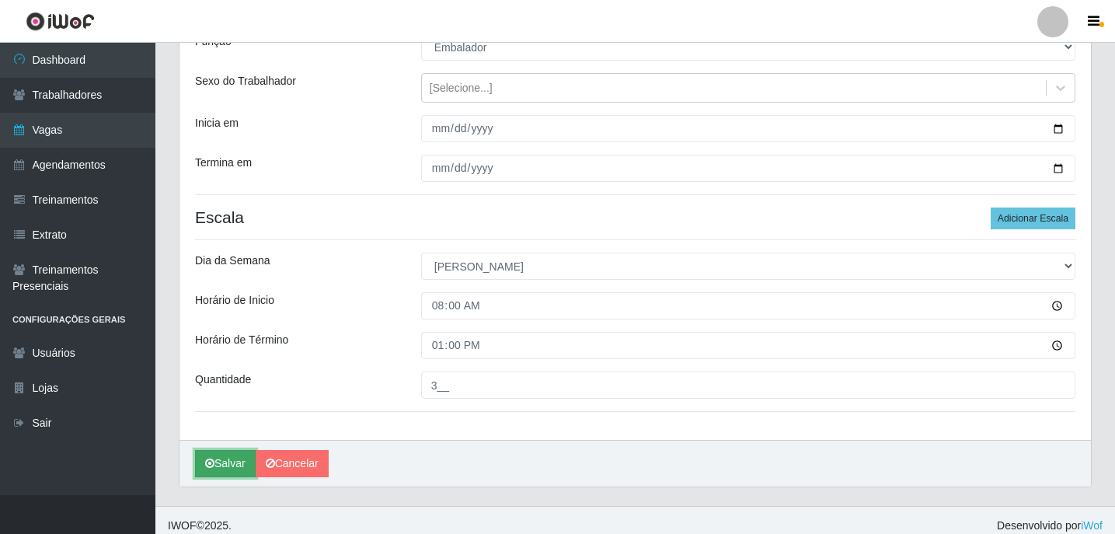
click at [215, 461] on button "Salvar" at bounding box center [225, 463] width 61 height 27
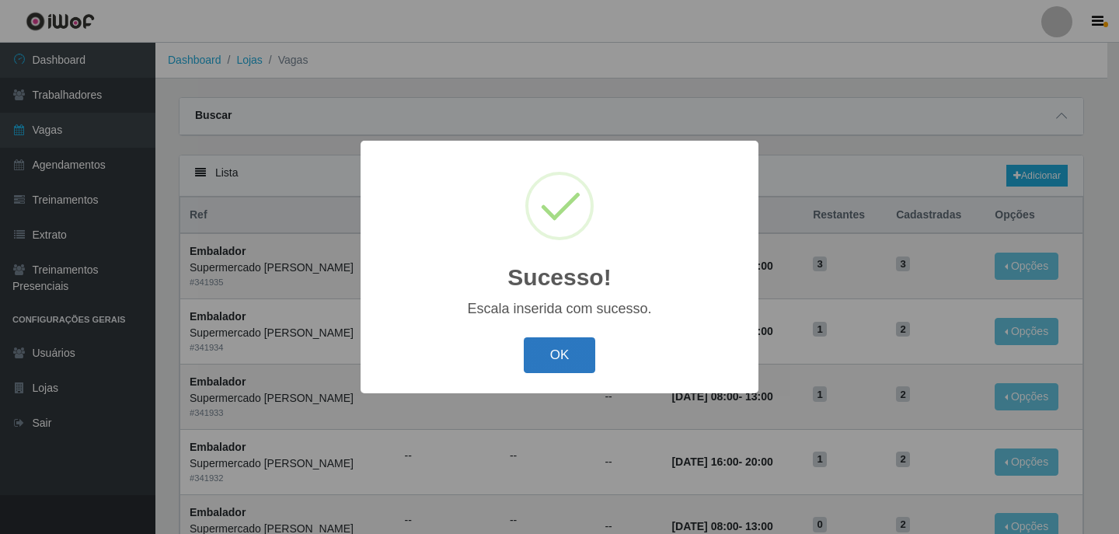
click at [585, 349] on button "OK" at bounding box center [560, 355] width 72 height 37
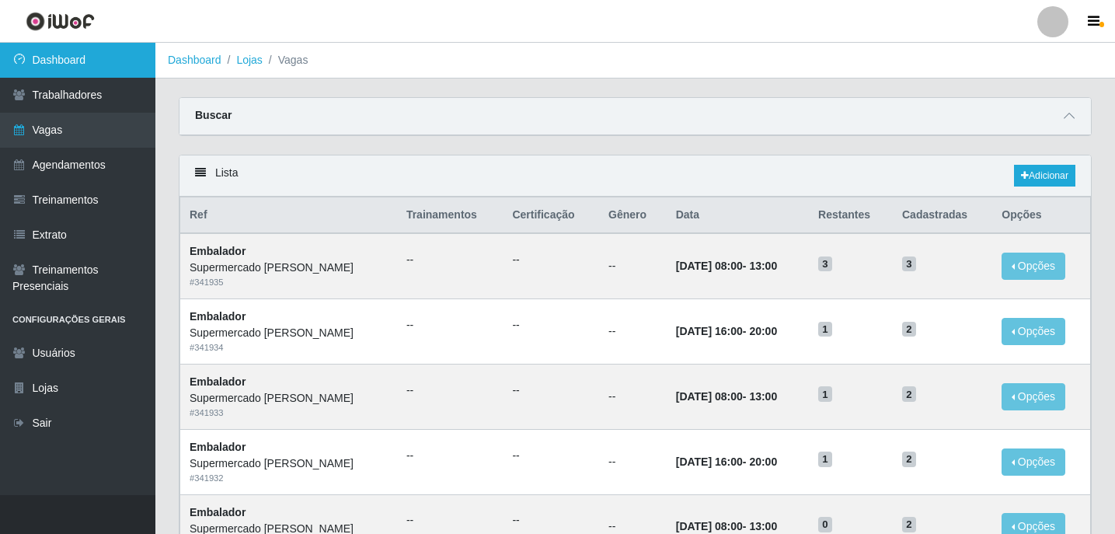
click at [11, 68] on link "Dashboard" at bounding box center [77, 60] width 155 height 35
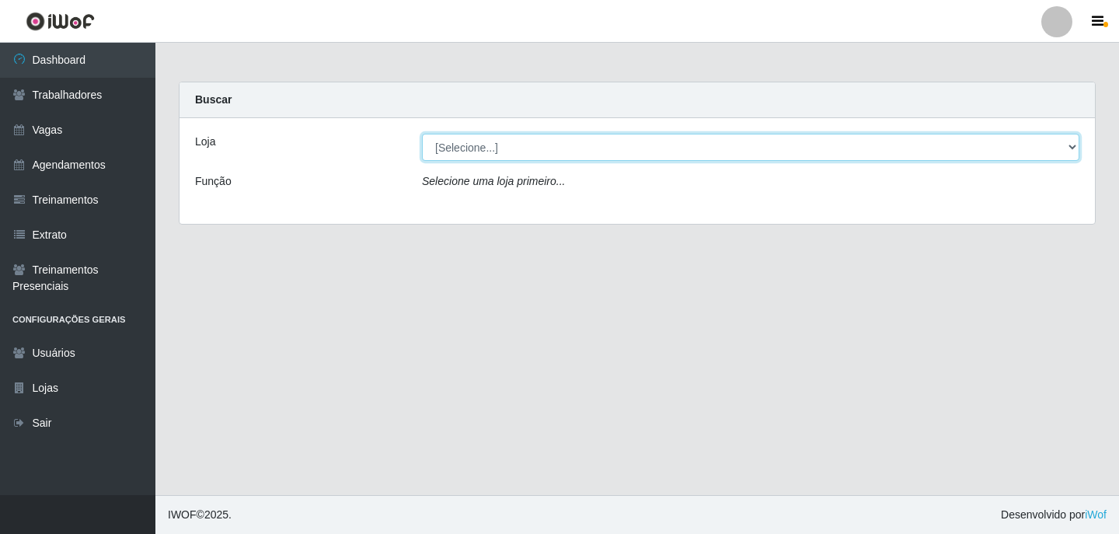
click at [482, 151] on select "[Selecione...] Supermercado [PERSON_NAME]" at bounding box center [751, 147] width 658 height 27
select select "72"
click at [422, 134] on select "[Selecione...] Supermercado [PERSON_NAME]" at bounding box center [751, 147] width 658 height 27
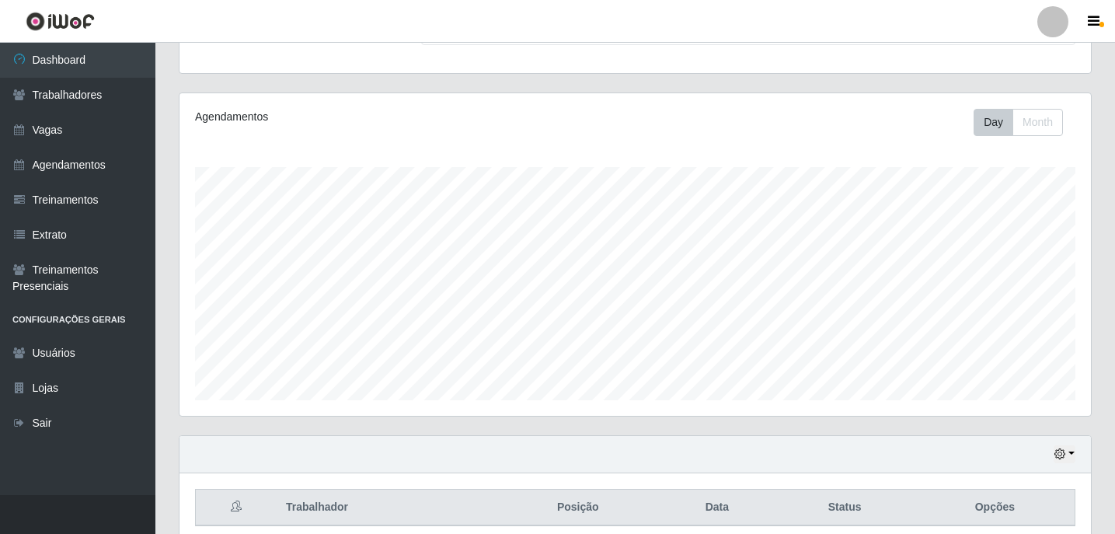
scroll to position [222, 0]
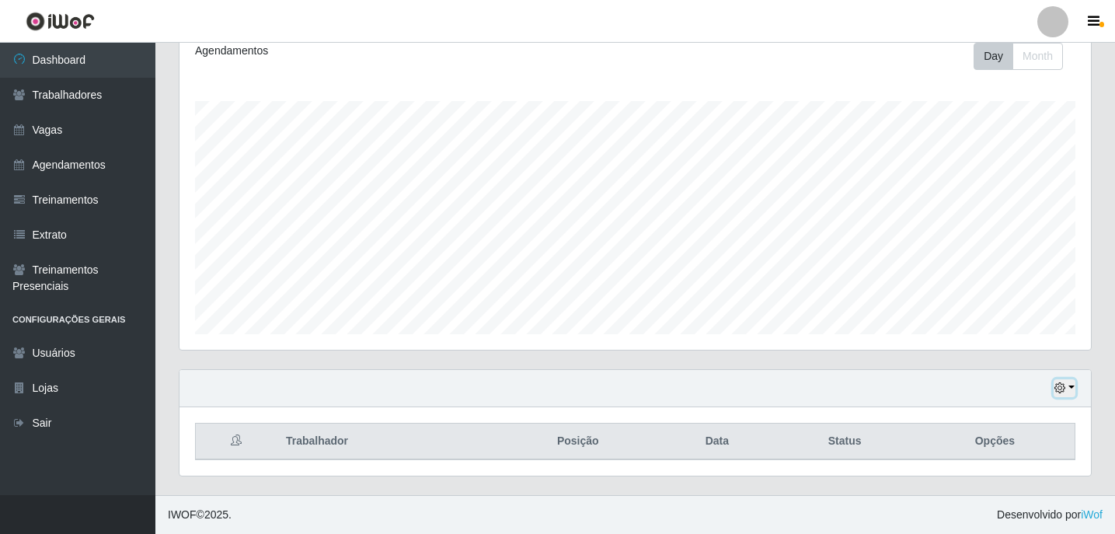
click at [1066, 384] on icon "button" at bounding box center [1060, 387] width 11 height 11
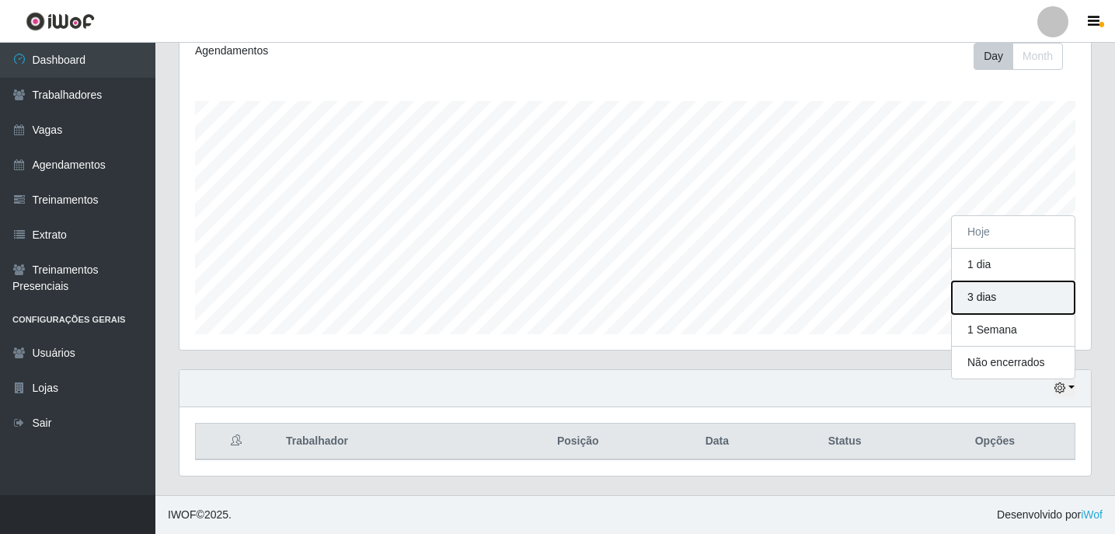
click at [1016, 312] on button "3 dias" at bounding box center [1013, 297] width 123 height 33
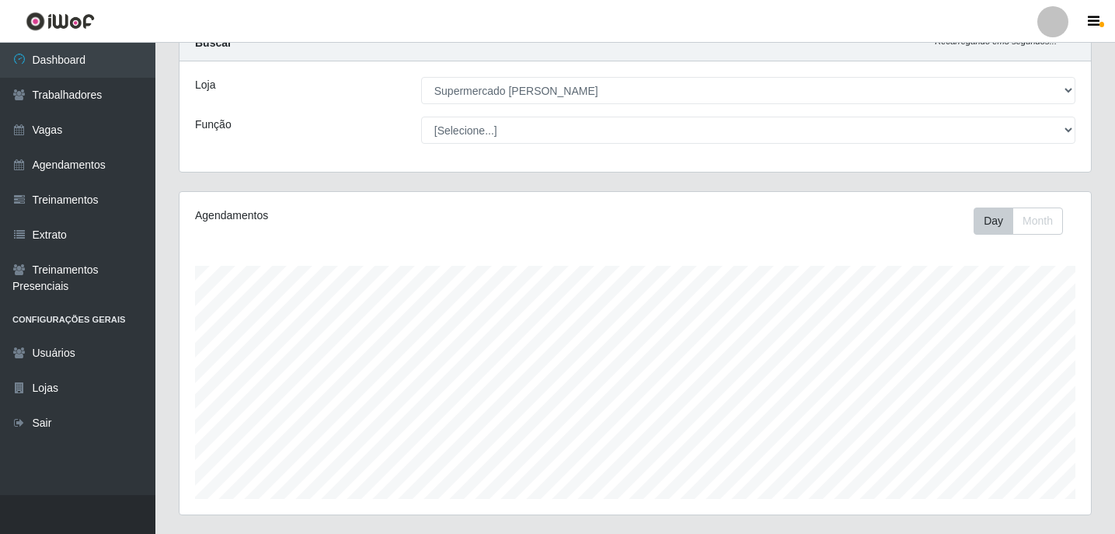
scroll to position [0, 0]
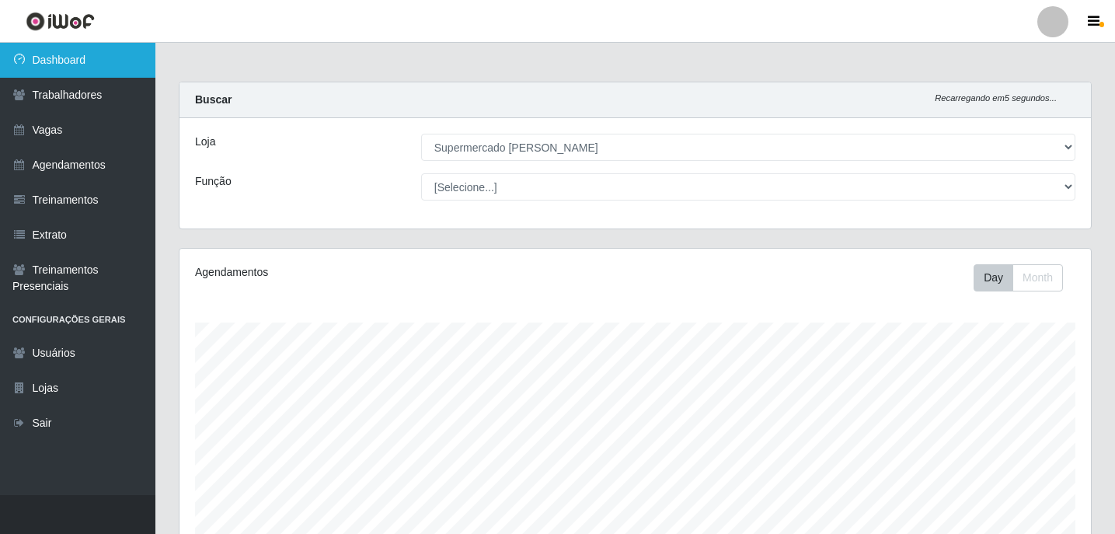
click at [26, 72] on link "Dashboard" at bounding box center [77, 60] width 155 height 35
